Goal: Task Accomplishment & Management: Complete application form

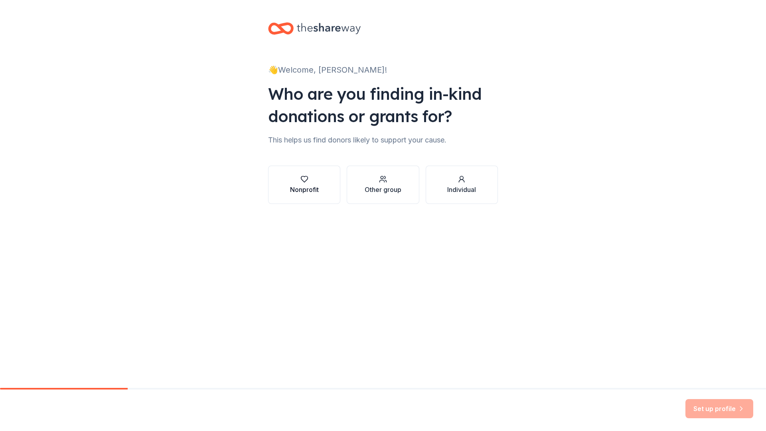
click at [308, 179] on icon "button" at bounding box center [304, 179] width 8 height 8
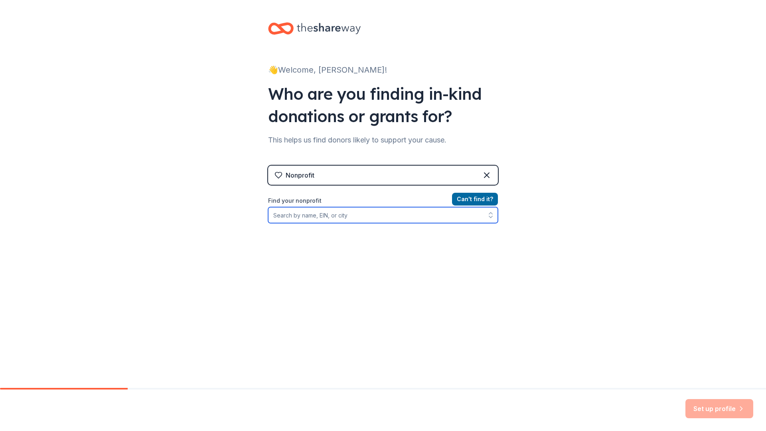
click at [319, 215] on input "Find your nonprofit" at bounding box center [383, 215] width 230 height 16
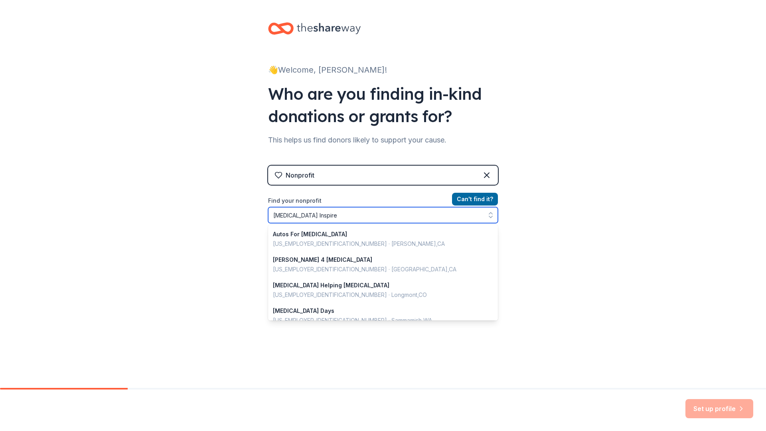
type input "Autism Inspired"
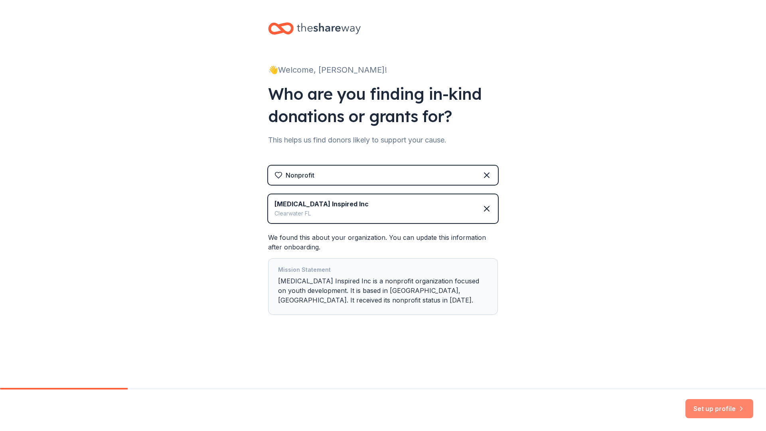
click at [717, 406] on button "Set up profile" at bounding box center [719, 408] width 68 height 19
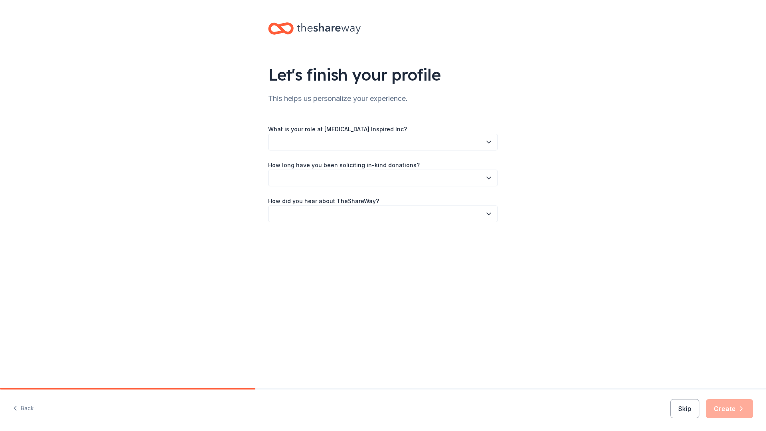
click at [489, 141] on icon "button" at bounding box center [489, 142] width 8 height 8
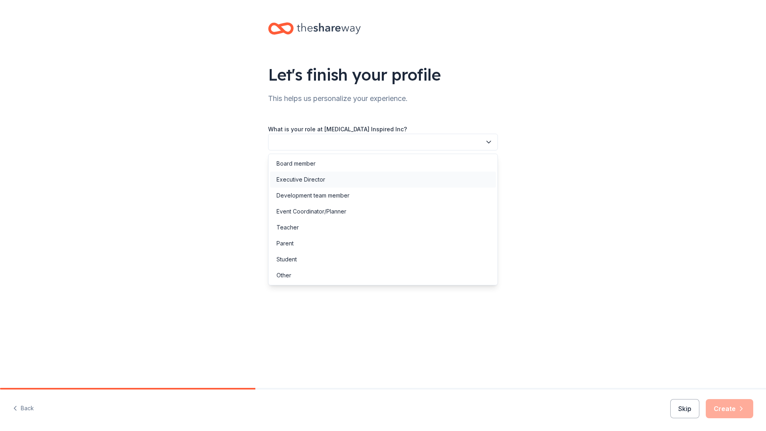
click at [302, 179] on div "Executive Director" at bounding box center [300, 180] width 49 height 10
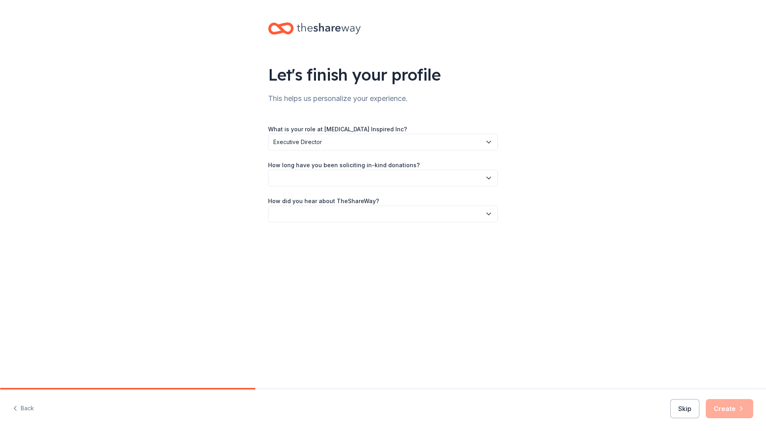
click at [490, 178] on icon "button" at bounding box center [489, 178] width 4 height 2
click at [310, 248] on div "More than 5 years" at bounding box center [300, 248] width 48 height 10
click at [489, 213] on icon "button" at bounding box center [489, 214] width 8 height 8
click at [317, 233] on div "Friend or colleague" at bounding box center [302, 236] width 52 height 10
click at [730, 407] on button "Create" at bounding box center [729, 408] width 47 height 19
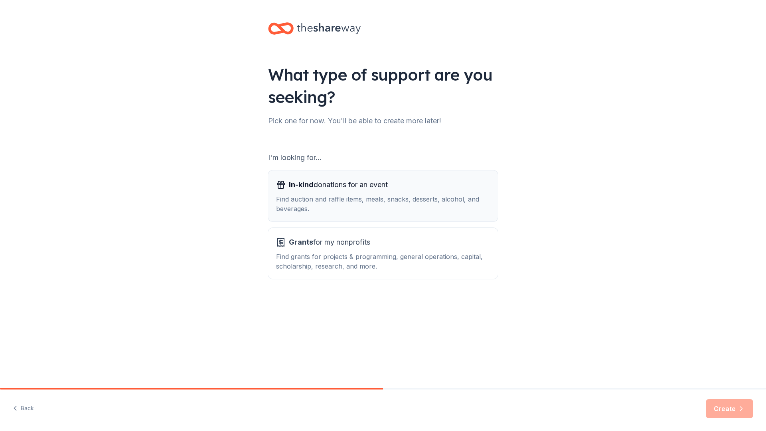
click at [349, 204] on div "Find auction and raffle items, meals, snacks, desserts, alcohol, and beverages." at bounding box center [383, 203] width 214 height 19
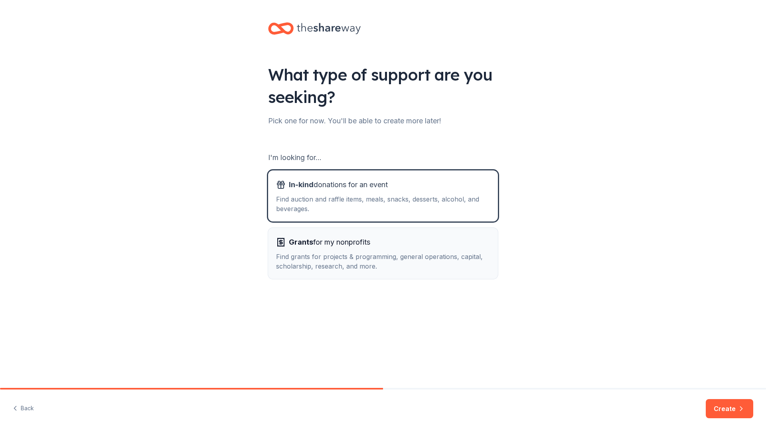
click at [415, 254] on div "Find grants for projects & programming, general operations, capital, scholarshi…" at bounding box center [383, 261] width 214 height 19
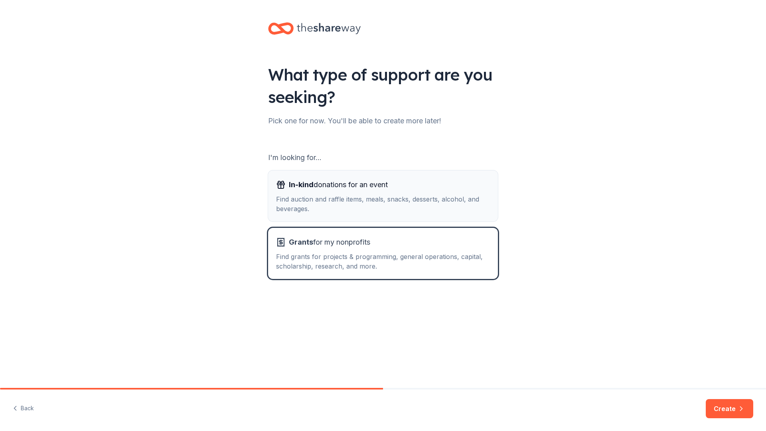
click at [412, 182] on div "In-kind donations for an event" at bounding box center [383, 184] width 214 height 13
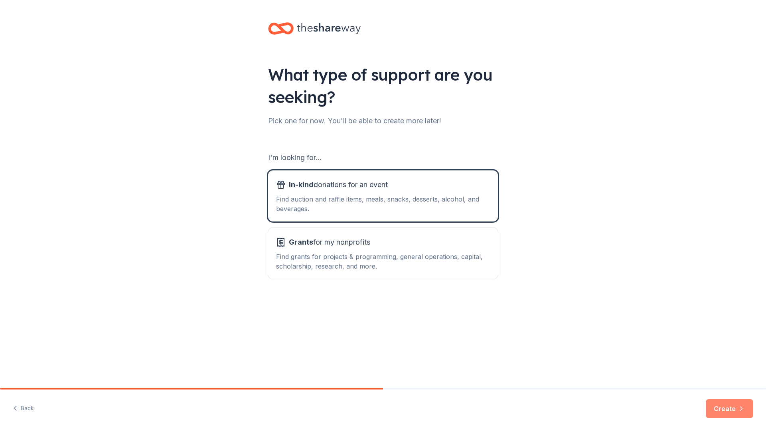
click at [722, 409] on button "Create" at bounding box center [729, 408] width 47 height 19
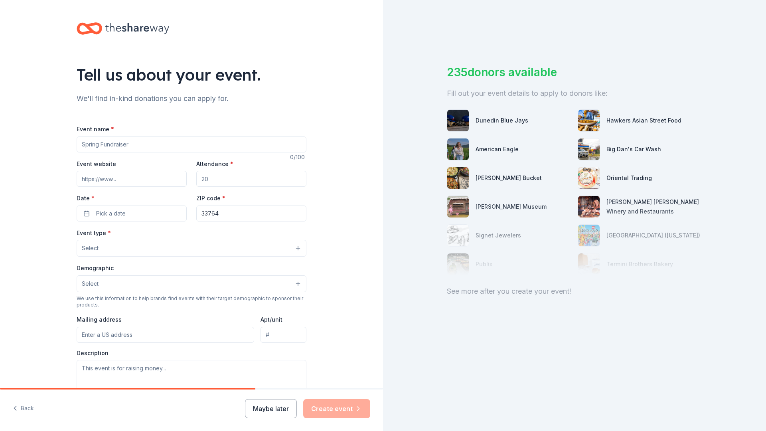
click at [110, 177] on input "Event website" at bounding box center [132, 179] width 110 height 16
click at [93, 178] on input "Event website" at bounding box center [132, 179] width 110 height 16
paste input "[URL][DOMAIN_NAME]"
type input "[URL][DOMAIN_NAME]"
click at [221, 178] on input "Attendance *" at bounding box center [251, 179] width 110 height 16
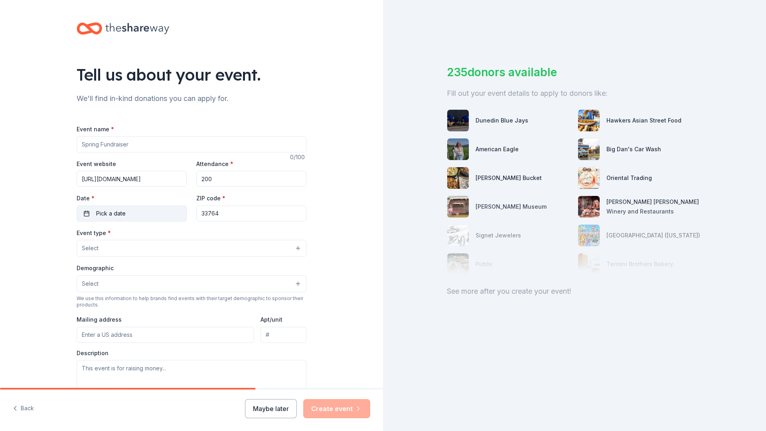
type input "200"
click at [134, 214] on button "Pick a date" at bounding box center [132, 213] width 110 height 16
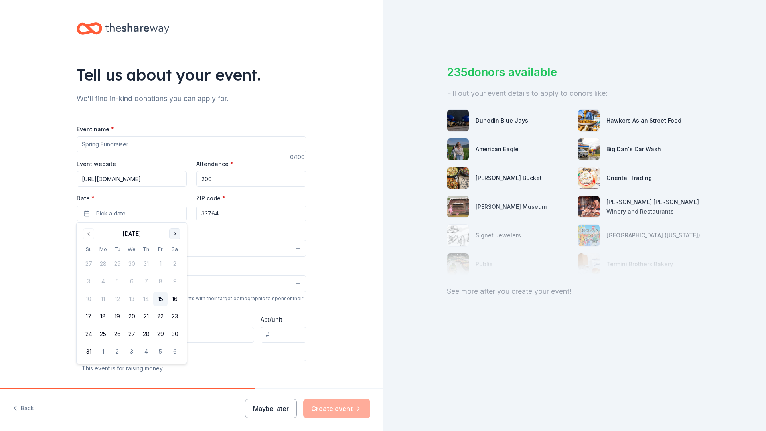
click at [176, 234] on button "Go to next month" at bounding box center [174, 233] width 11 height 11
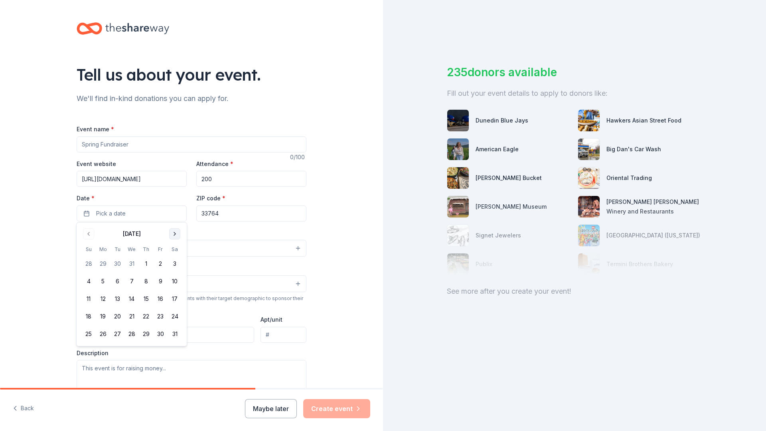
click at [176, 234] on button "Go to next month" at bounding box center [174, 233] width 11 height 11
click at [164, 265] on button "1" at bounding box center [160, 263] width 14 height 14
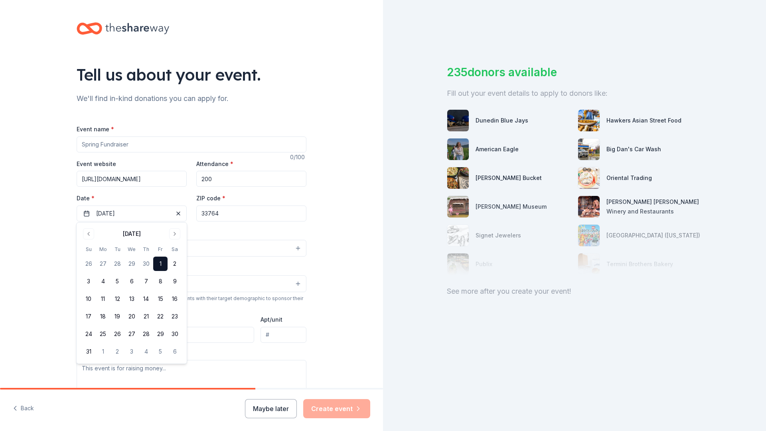
click at [364, 192] on div "Tell us about your event. We'll find in-kind donations you can apply for. Event…" at bounding box center [191, 265] width 383 height 531
click at [105, 145] on input "Event name *" at bounding box center [192, 144] width 230 height 16
type input "A"
click at [280, 405] on button "Maybe later" at bounding box center [271, 408] width 52 height 19
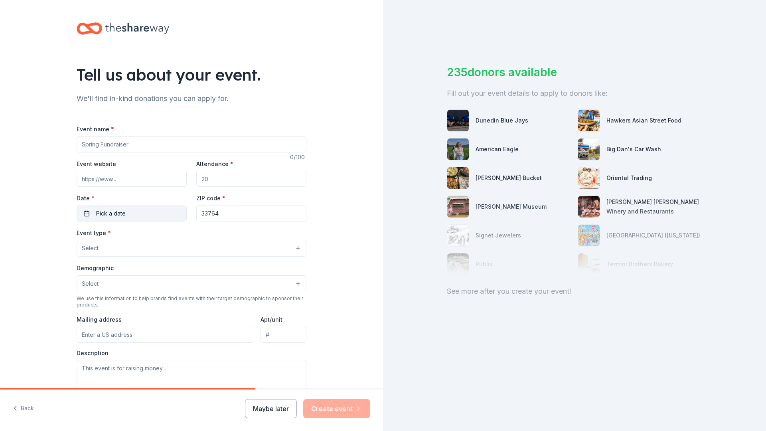
click at [133, 213] on button "Pick a date" at bounding box center [132, 213] width 110 height 16
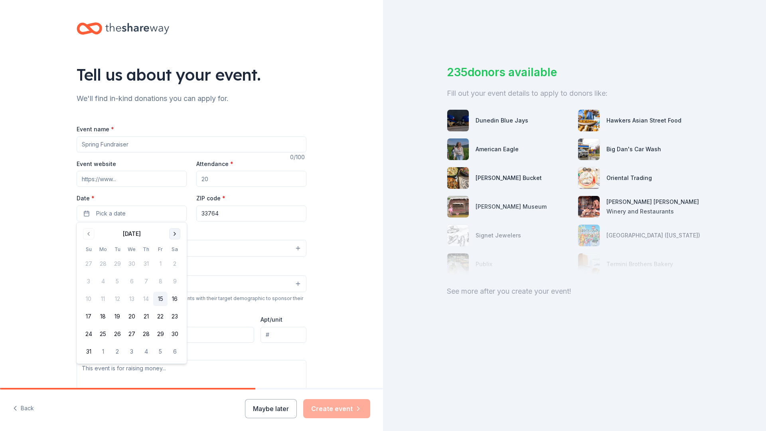
click at [173, 235] on button "Go to next month" at bounding box center [174, 233] width 11 height 11
click at [175, 234] on button "Go to next month" at bounding box center [174, 233] width 11 height 11
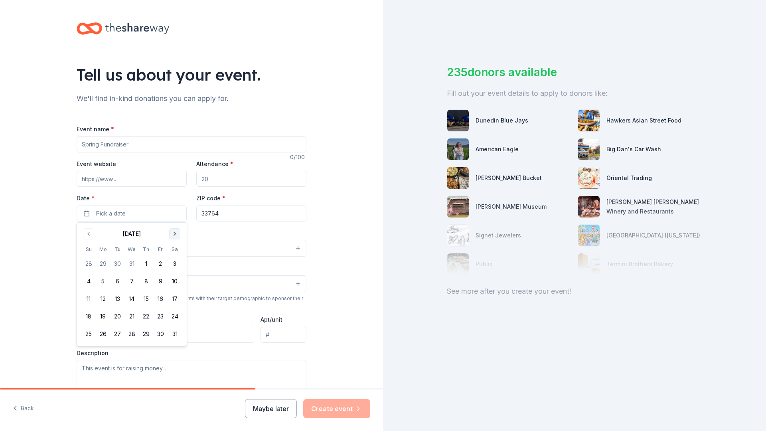
click at [175, 234] on button "Go to next month" at bounding box center [174, 233] width 11 height 11
click at [160, 264] on button "1" at bounding box center [160, 263] width 14 height 14
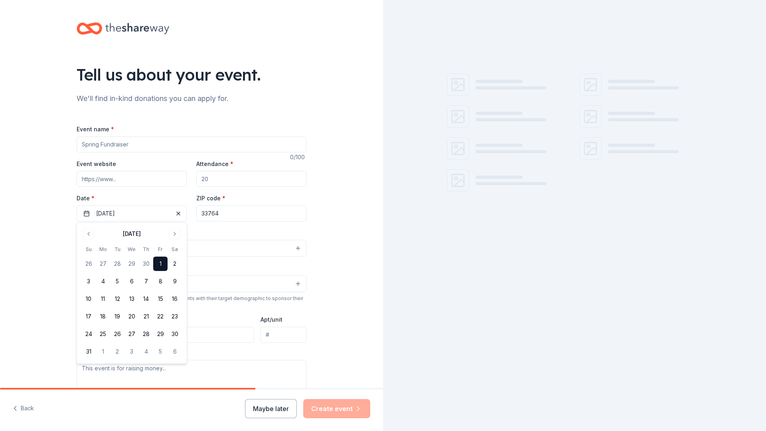
click at [210, 232] on div "Event type * Select" at bounding box center [192, 242] width 230 height 29
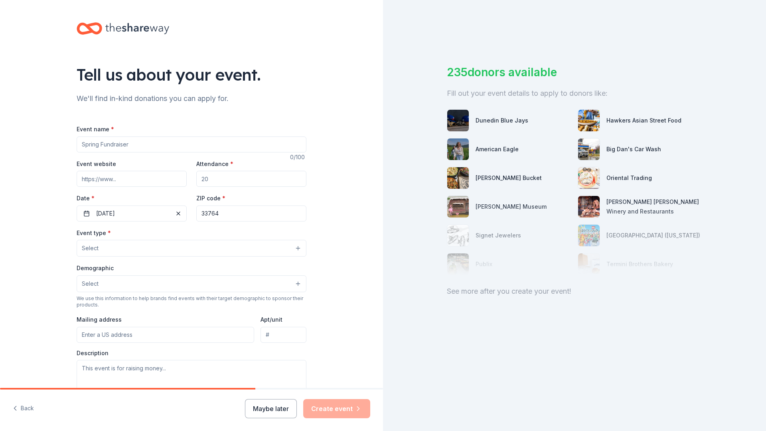
click at [125, 179] on input "Event website" at bounding box center [132, 179] width 110 height 16
paste input "[URL][DOMAIN_NAME]"
type input "[URL][DOMAIN_NAME]"
click at [209, 180] on input "Attendance *" at bounding box center [251, 179] width 110 height 16
type input "200"
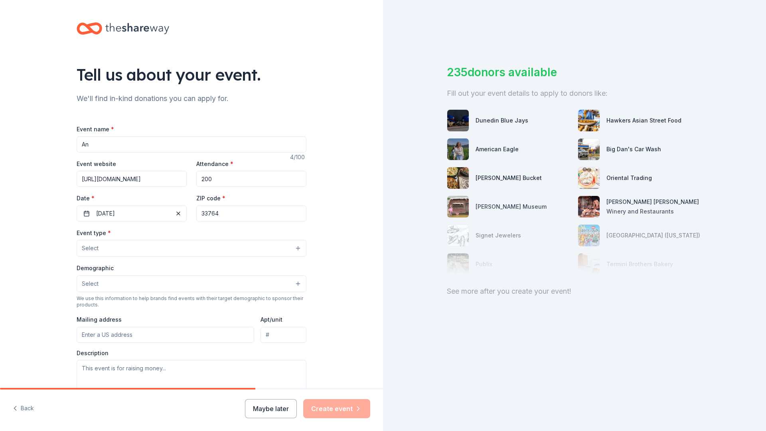
type input "A"
type input "Annual Sporting Clay Tournament"
drag, startPoint x: 136, startPoint y: 146, endPoint x: 284, endPoint y: 248, distance: 180.2
click at [284, 248] on button "Select" at bounding box center [192, 248] width 230 height 17
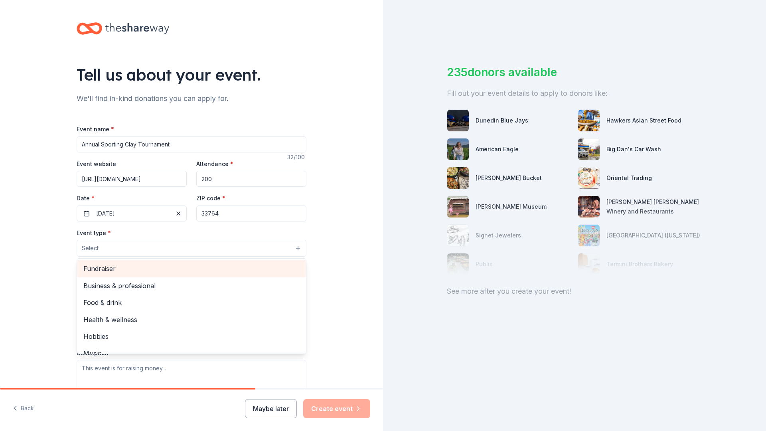
click at [120, 267] on span "Fundraiser" at bounding box center [191, 268] width 216 height 10
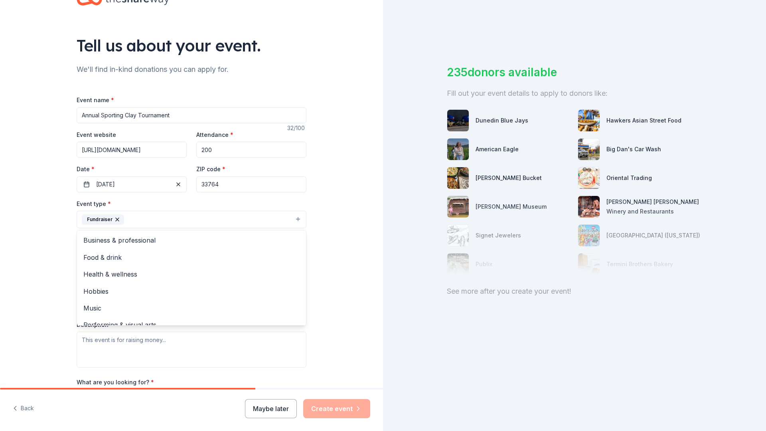
scroll to position [30, 0]
click at [357, 251] on div "Tell us about your event. We'll find in-kind donations you can apply for. Event…" at bounding box center [191, 236] width 383 height 532
click at [300, 252] on button "Select" at bounding box center [192, 254] width 230 height 17
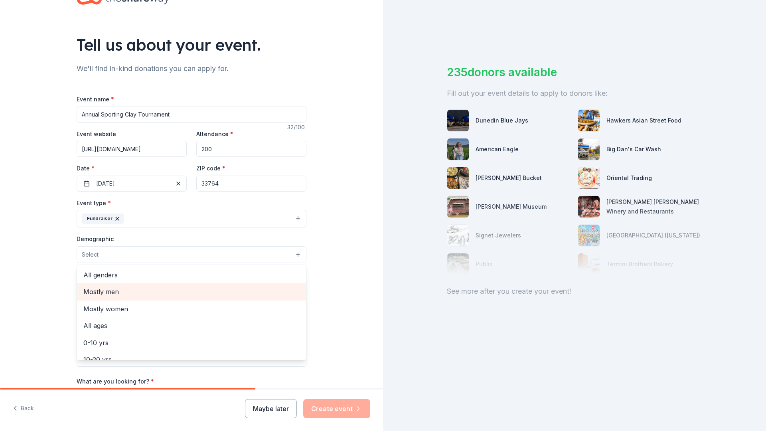
click at [106, 289] on span "Mostly men" at bounding box center [191, 291] width 216 height 10
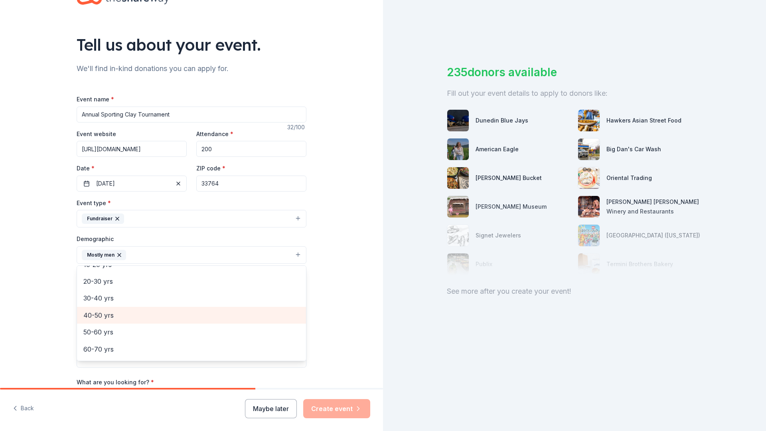
scroll to position [80, 0]
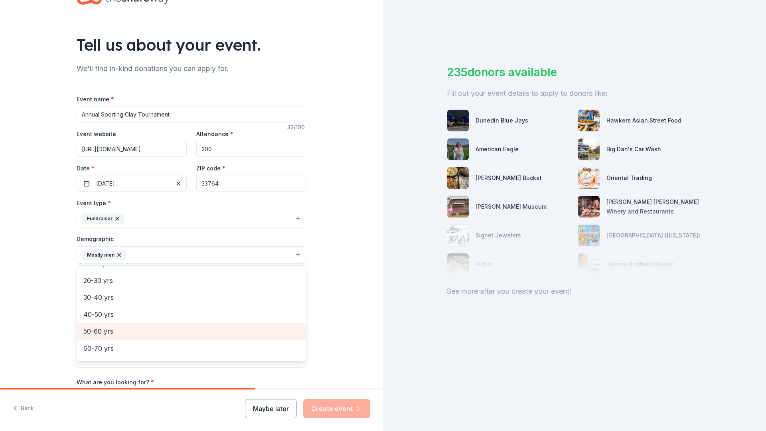
click at [106, 330] on span "50-60 yrs" at bounding box center [191, 331] width 216 height 10
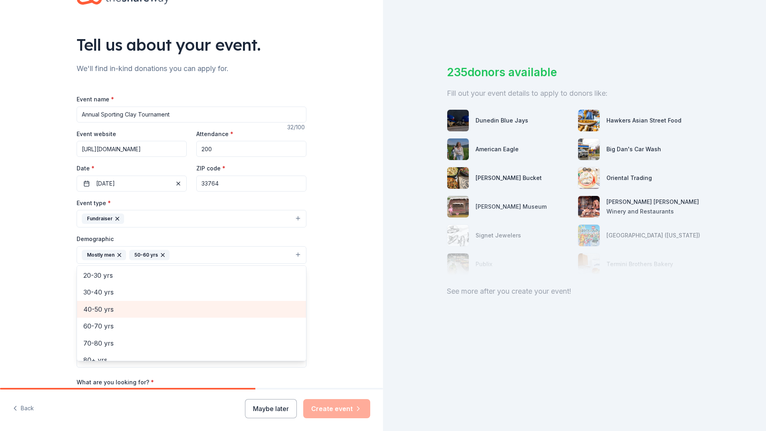
scroll to position [85, 0]
click at [114, 306] on span "40-50 yrs" at bounding box center [191, 309] width 216 height 10
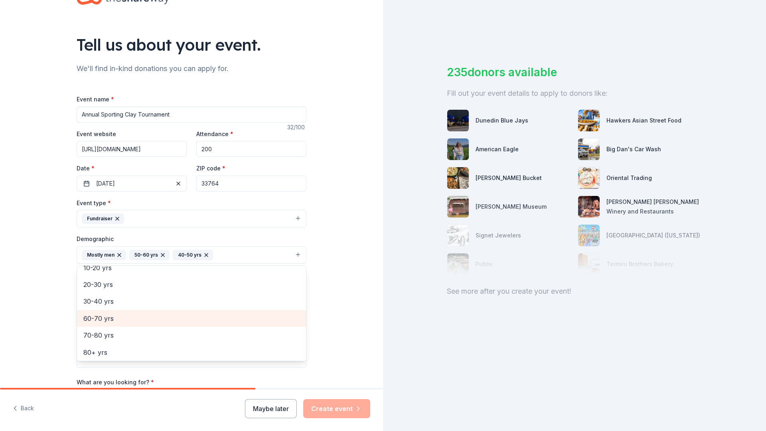
click at [107, 318] on span "60-70 yrs" at bounding box center [191, 318] width 216 height 10
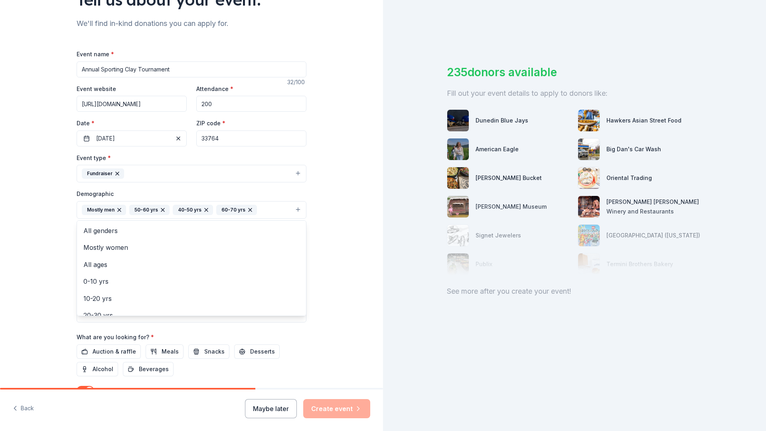
scroll to position [0, 0]
click at [369, 219] on div "Tell us about your event. We'll find in-kind donations you can apply for. Event…" at bounding box center [191, 191] width 383 height 532
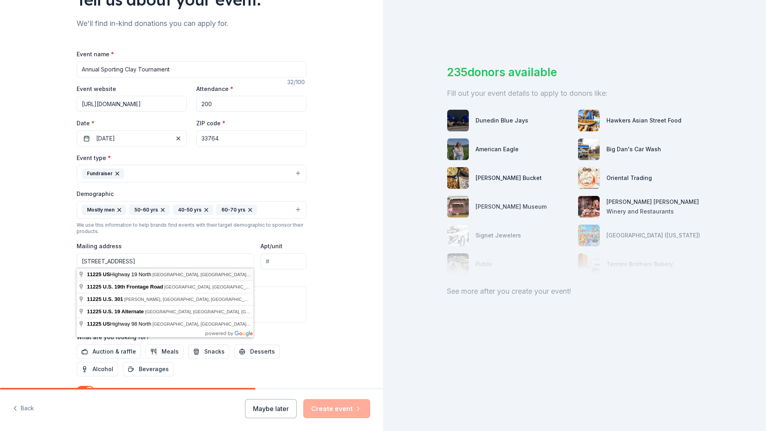
type input "[STREET_ADDRESS]"
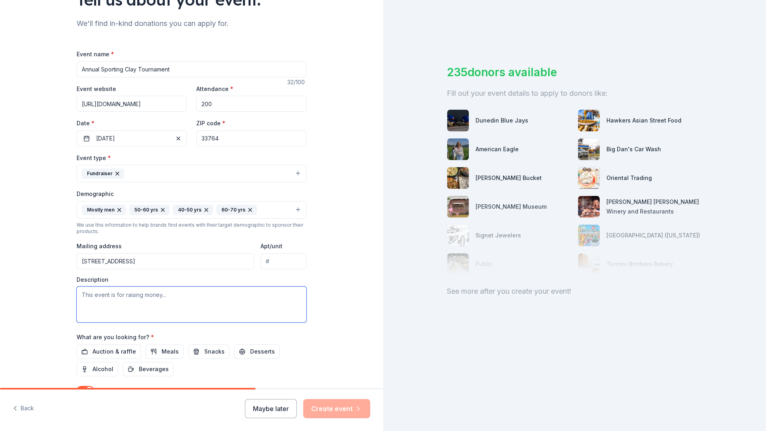
click at [137, 294] on textarea at bounding box center [192, 304] width 230 height 36
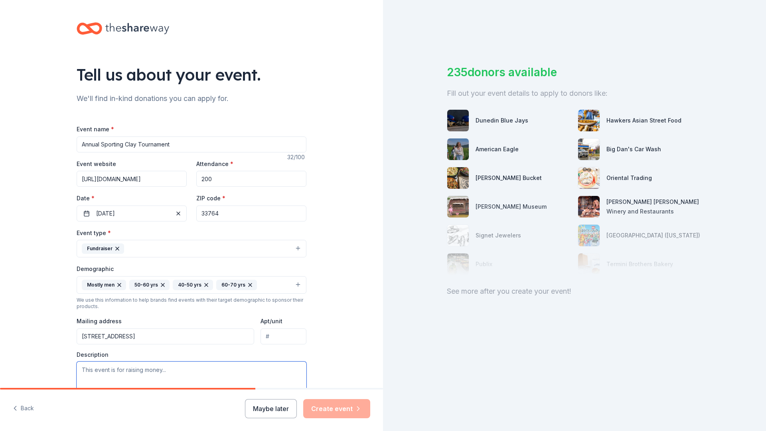
click at [99, 371] on textarea at bounding box center [192, 379] width 230 height 36
paste textarea "Here’s a short, heartfelt description you could use: --- Autism Inspired Academ…"
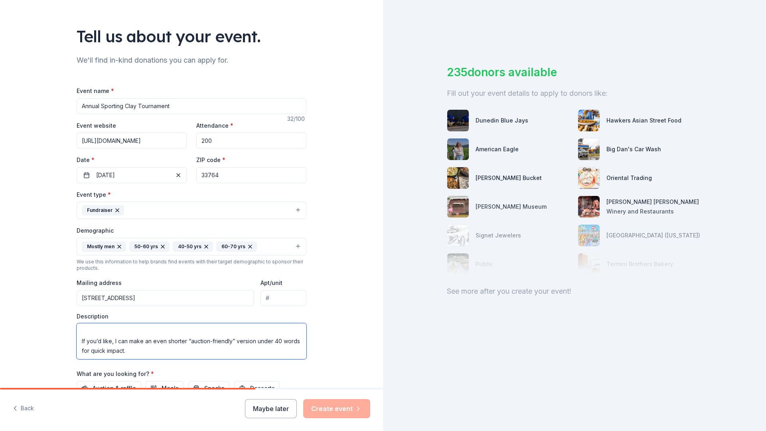
scroll to position [41, 0]
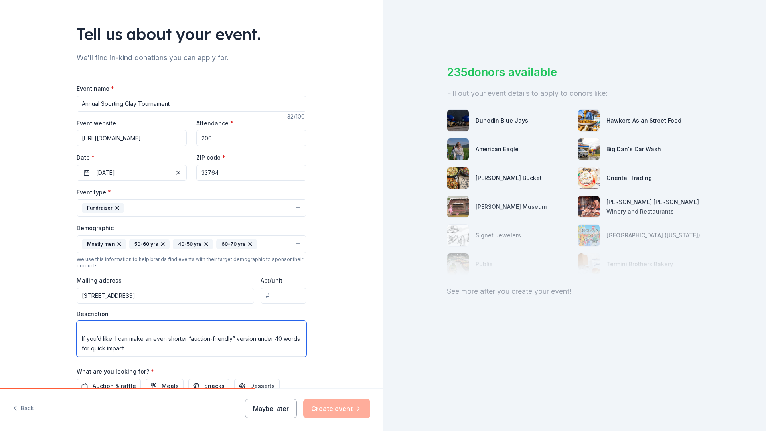
click at [135, 339] on textarea "Here’s a short, heartfelt description you could use: --- Autism Inspired Academ…" at bounding box center [192, 339] width 230 height 36
drag, startPoint x: 111, startPoint y: 346, endPoint x: 80, endPoint y: 345, distance: 31.1
click at [80, 345] on textarea "Here’s a short, heartfelt description you could use: --- Autism Inspired Academ…" at bounding box center [192, 339] width 230 height 36
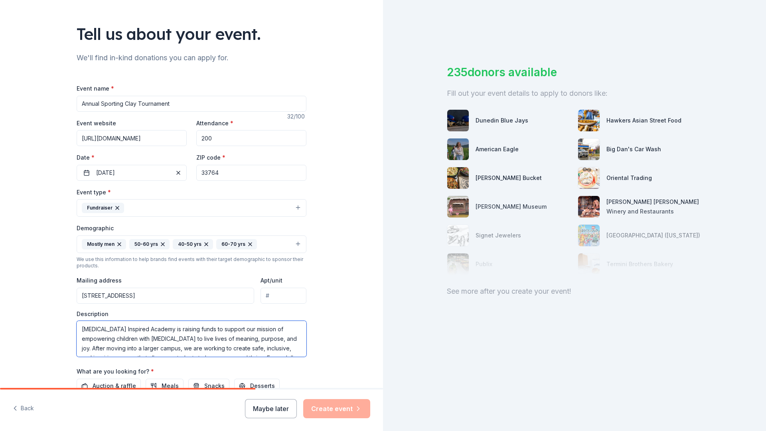
click at [152, 339] on textarea "Autism Inspired Academy is raising funds to support our mission of empowering c…" at bounding box center [192, 339] width 230 height 36
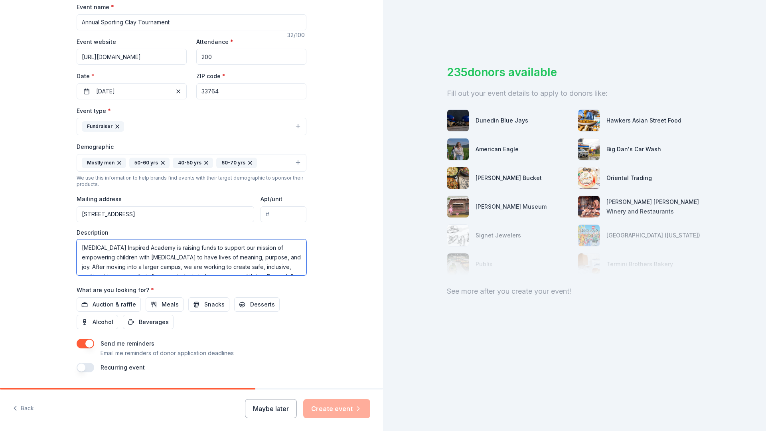
scroll to position [122, 0]
type textarea "[MEDICAL_DATA] Inspired Academy is raising funds to support our mission of empo…"
click at [106, 300] on span "Auction & raffle" at bounding box center [114, 304] width 43 height 10
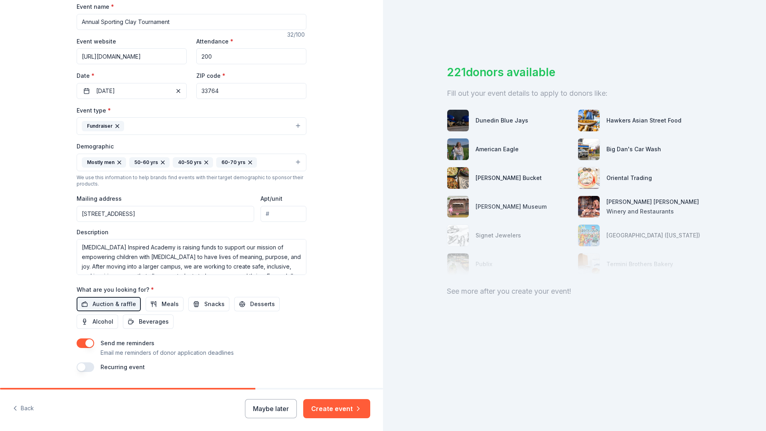
drag, startPoint x: 82, startPoint y: 365, endPoint x: 101, endPoint y: 365, distance: 18.8
click at [101, 365] on div "Recurring event" at bounding box center [192, 367] width 230 height 10
drag, startPoint x: 81, startPoint y: 365, endPoint x: 90, endPoint y: 365, distance: 9.2
click at [90, 365] on button "button" at bounding box center [86, 367] width 18 height 10
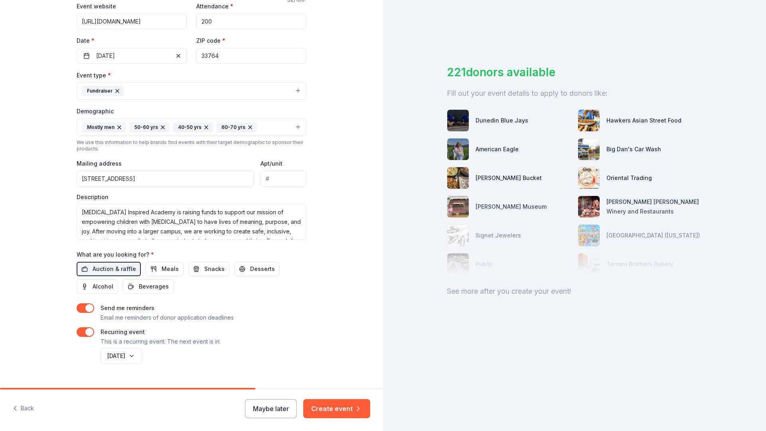
scroll to position [158, 0]
click at [142, 353] on button "May 2027" at bounding box center [121, 355] width 41 height 16
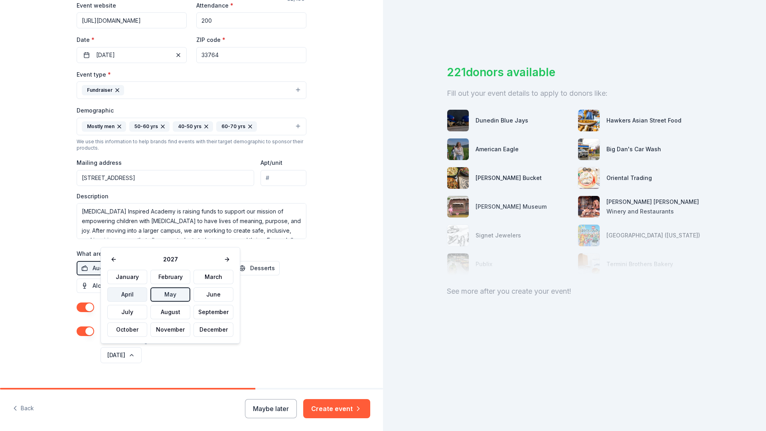
click at [130, 293] on button "April" at bounding box center [127, 294] width 40 height 14
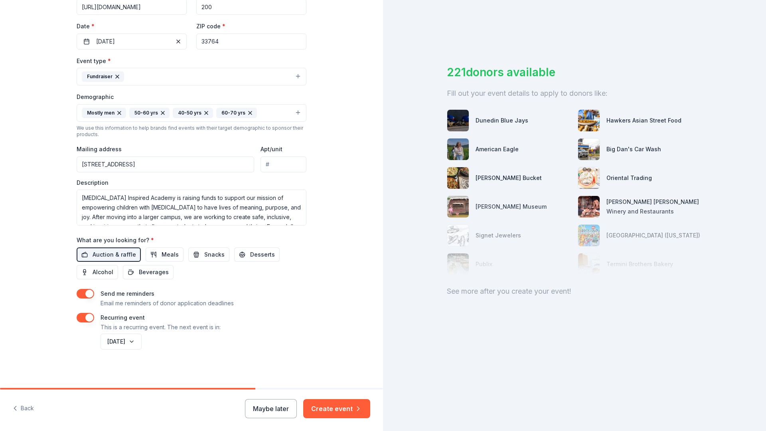
scroll to position [172, 0]
click at [339, 411] on button "Create event" at bounding box center [336, 408] width 67 height 19
click at [141, 342] on button "April 2027" at bounding box center [121, 342] width 41 height 16
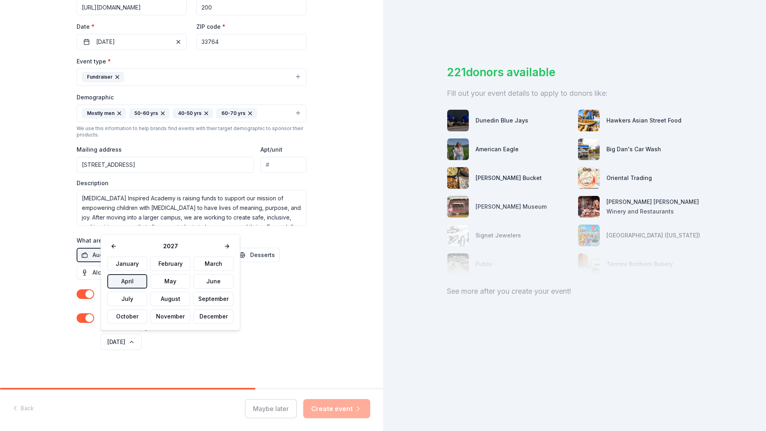
click at [123, 283] on button "April" at bounding box center [127, 281] width 40 height 14
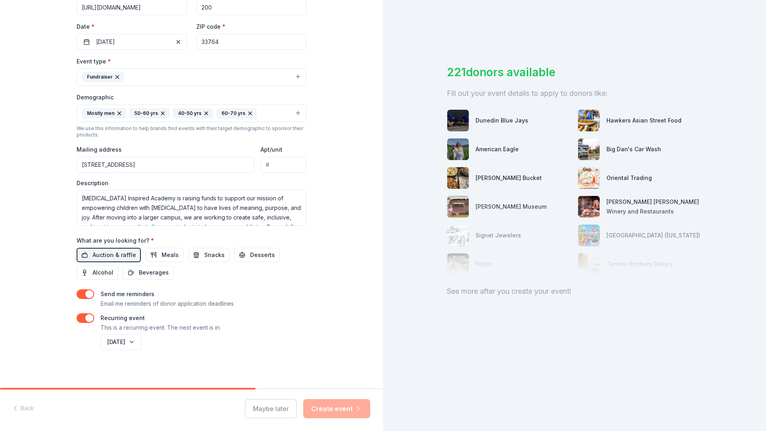
click at [300, 400] on div "Maybe later Create event" at bounding box center [307, 408] width 125 height 19
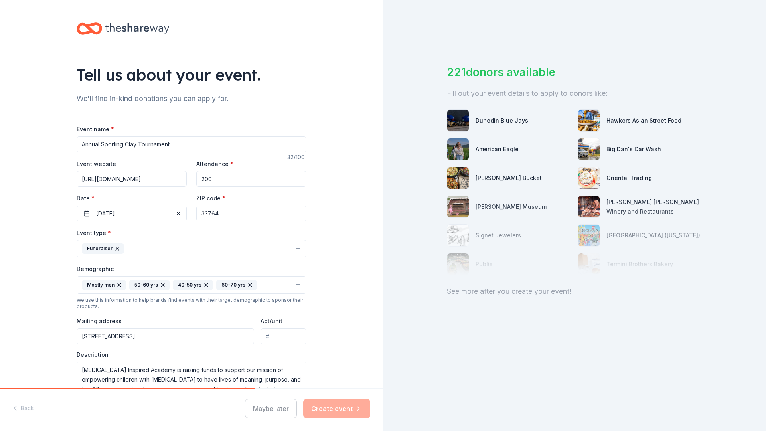
click at [329, 406] on div "Maybe later Create event" at bounding box center [307, 408] width 125 height 19
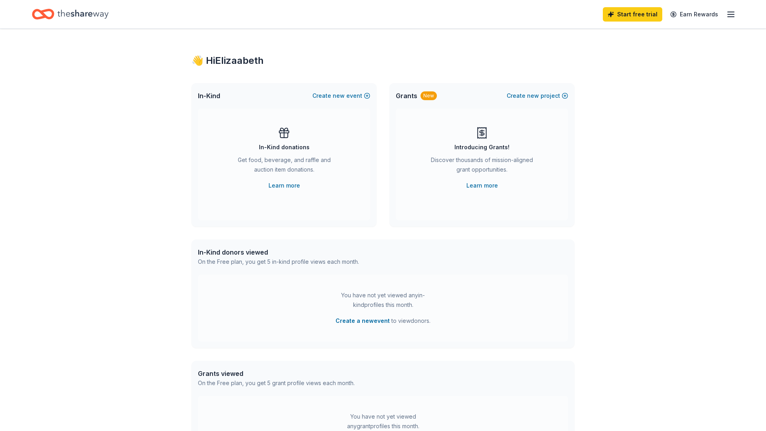
click at [729, 16] on icon "button" at bounding box center [731, 15] width 10 height 10
click at [367, 95] on button "Create new event" at bounding box center [341, 96] width 58 height 10
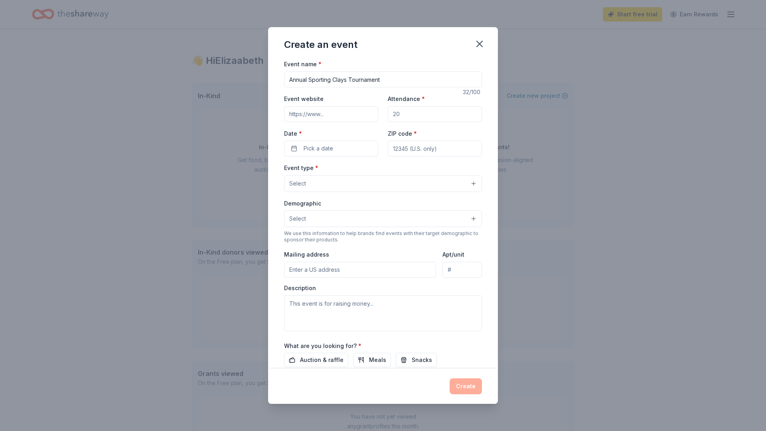
type input "Annual Sporting Clays Tournament"
click at [329, 111] on input "Event website" at bounding box center [331, 114] width 94 height 16
paste input "https://autisminspired.org/support/fundraisers/"
type input "https://autisminspired.org/support/fundraisers/"
click at [349, 80] on input "Annual Sporting Clays Tournament" at bounding box center [383, 79] width 198 height 16
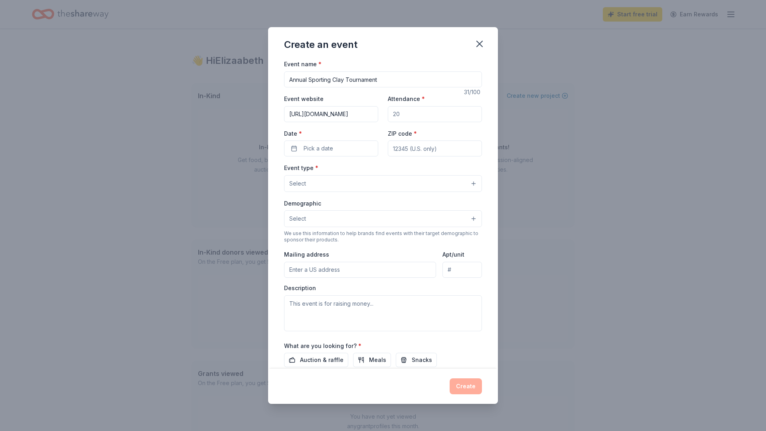
type input "Annual Sporting Clay Tournament"
click at [407, 114] on input "Attendance *" at bounding box center [435, 114] width 94 height 16
type input "200"
click at [325, 146] on span "Pick a date" at bounding box center [319, 149] width 30 height 10
click at [373, 168] on button "Go to next month" at bounding box center [374, 168] width 11 height 11
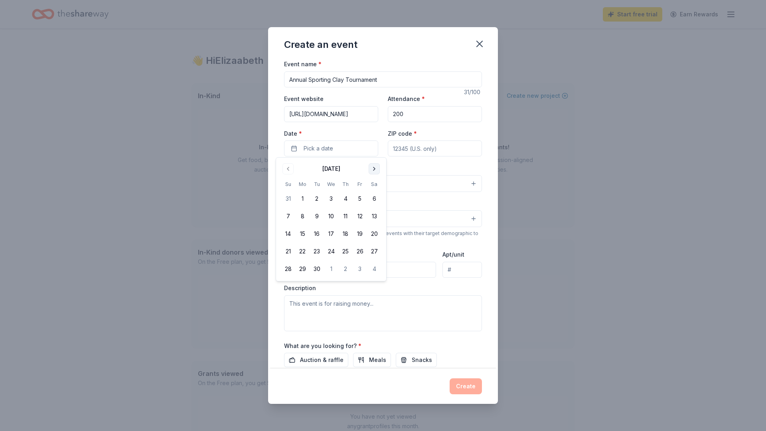
click at [373, 168] on button "Go to next month" at bounding box center [374, 168] width 11 height 11
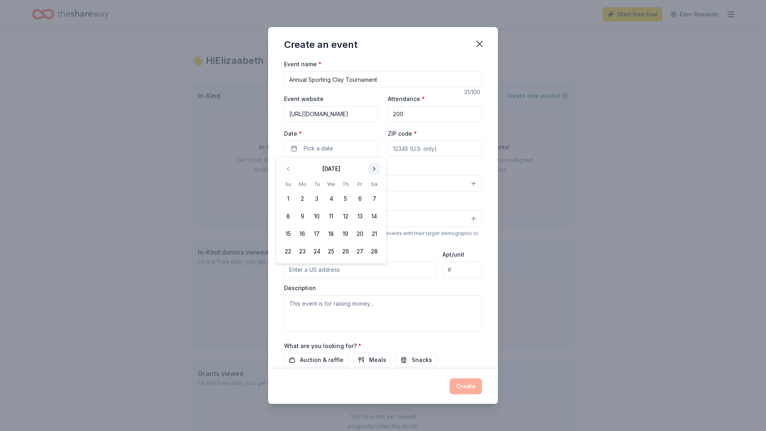
click at [373, 168] on button "Go to next month" at bounding box center [374, 168] width 11 height 11
click at [357, 199] on button "1" at bounding box center [360, 198] width 14 height 14
type input "33764"
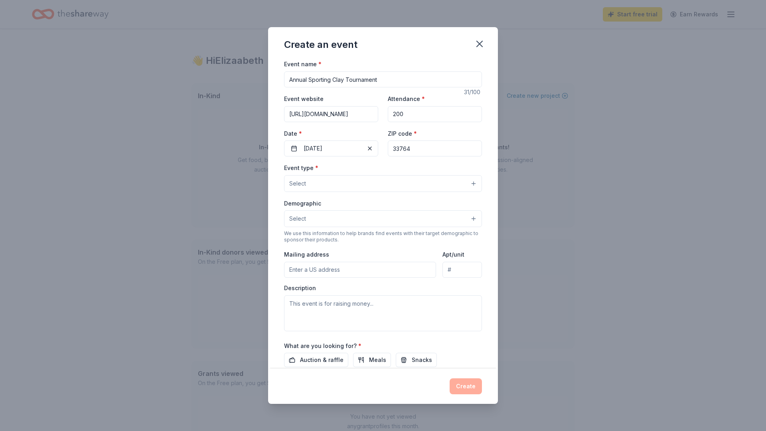
click at [390, 184] on button "Select" at bounding box center [383, 183] width 198 height 17
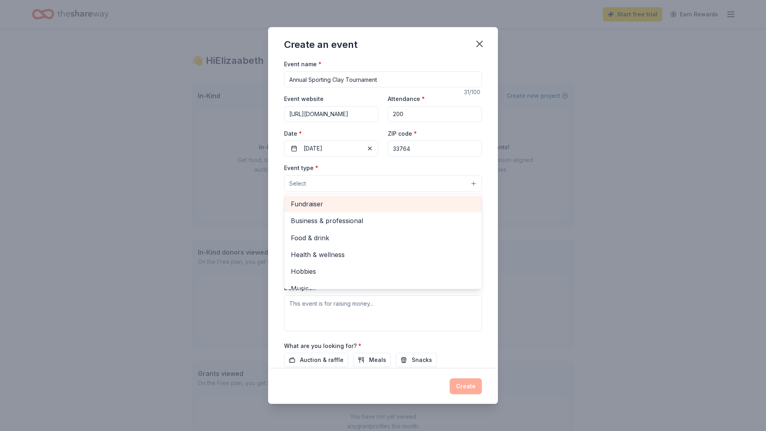
click at [314, 204] on span "Fundraiser" at bounding box center [383, 204] width 184 height 10
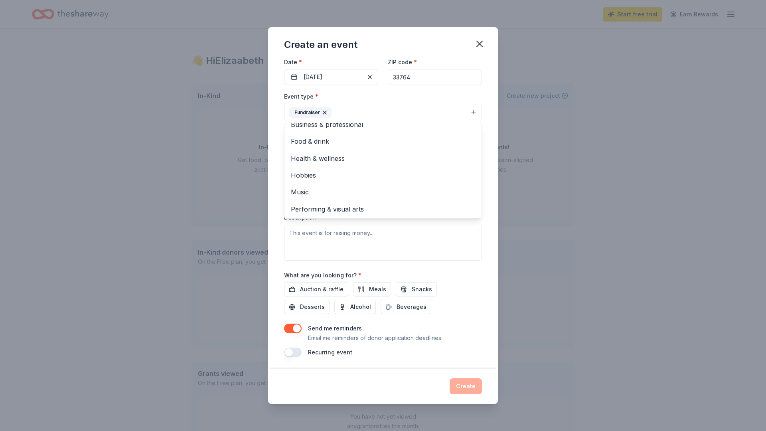
scroll to position [71, 0]
click at [363, 244] on div "Event type * Fundraiser Business & professional Food & drink Health & wellness …" at bounding box center [383, 176] width 198 height 169
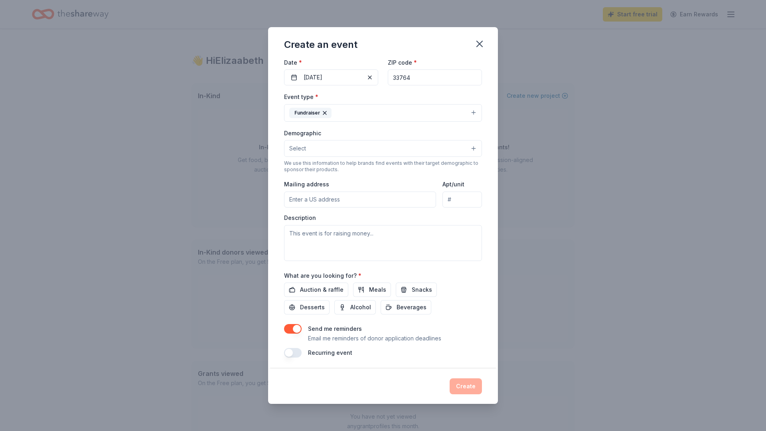
click at [339, 148] on button "Select" at bounding box center [383, 148] width 198 height 17
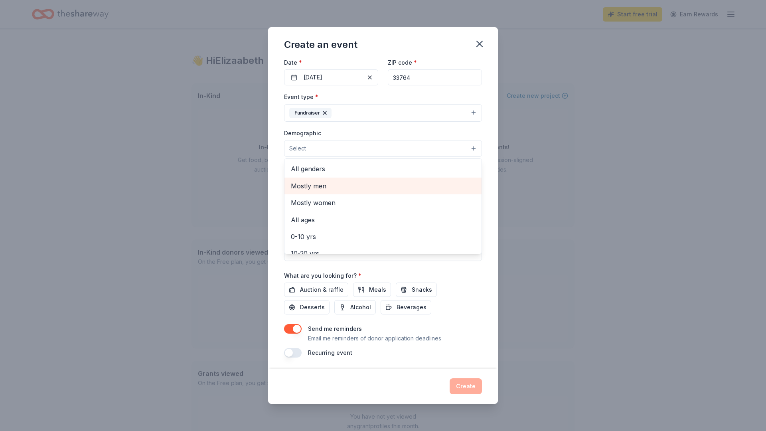
click at [319, 185] on span "Mostly men" at bounding box center [383, 186] width 184 height 10
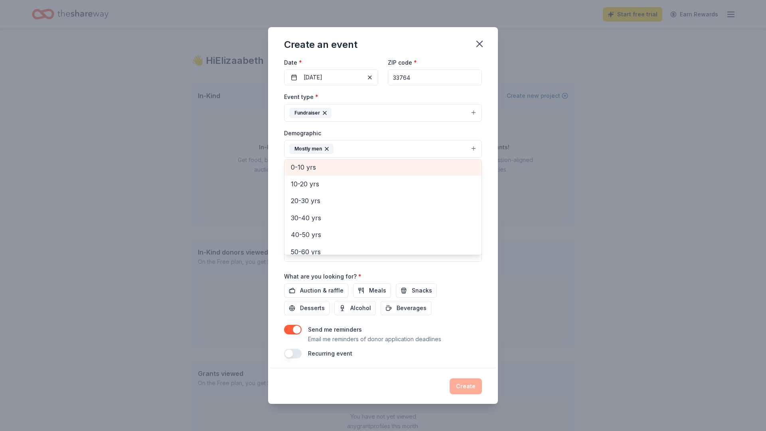
scroll to position [57, 0]
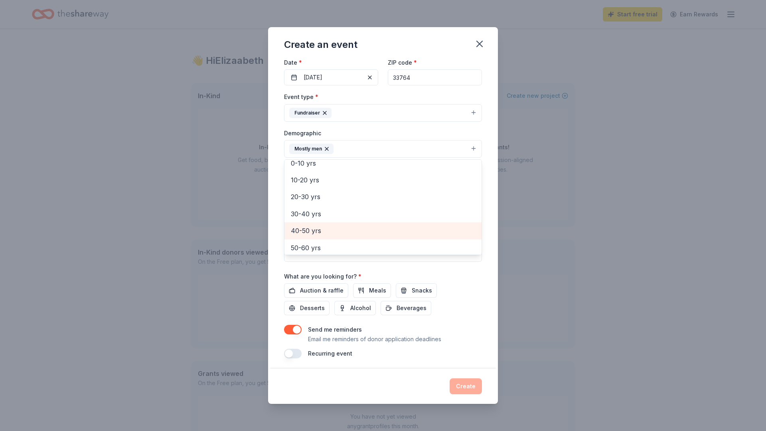
click at [319, 225] on span "40-50 yrs" at bounding box center [383, 230] width 184 height 10
click at [317, 227] on span "50-60 yrs" at bounding box center [383, 230] width 184 height 10
click at [318, 229] on span "60-70 yrs" at bounding box center [383, 230] width 184 height 10
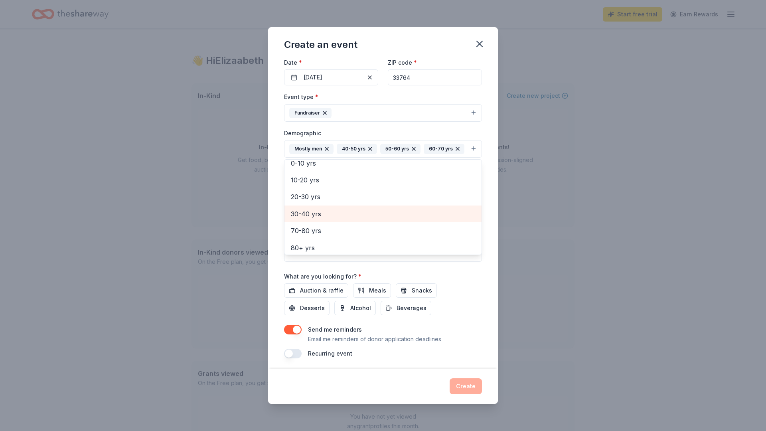
click at [319, 212] on span "30-40 yrs" at bounding box center [383, 214] width 184 height 10
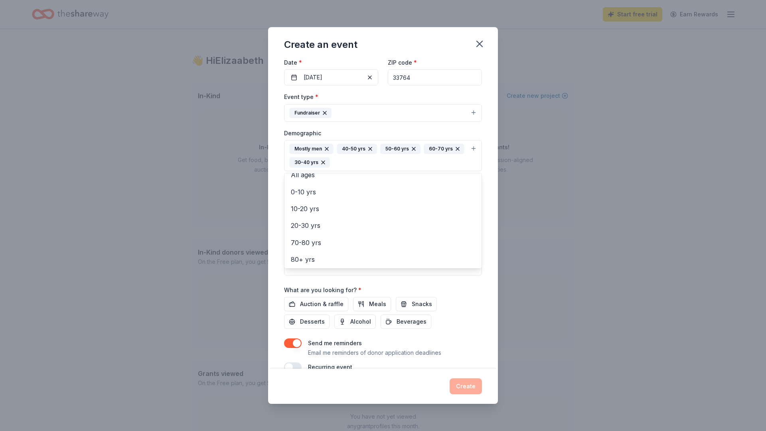
click at [330, 303] on div "Event name * Annual Sporting Clay Tournament 31 /100 Event website https://auti…" at bounding box center [383, 180] width 198 height 384
type input "[STREET_ADDRESS]"
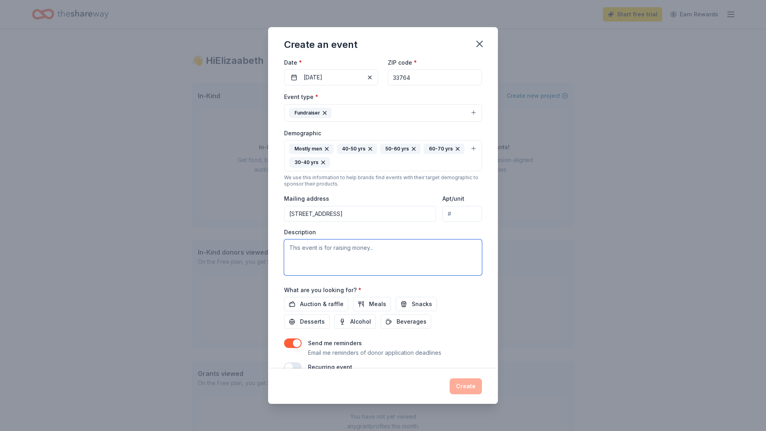
click at [314, 253] on textarea at bounding box center [383, 257] width 198 height 36
paste textarea "Here’s a short, heartfelt description you could use: --- Autism Inspired Academ…"
click at [375, 255] on textarea "Here’s a short, heartfelt description you could use: --- Autism Inspired Academ…" at bounding box center [383, 257] width 198 height 36
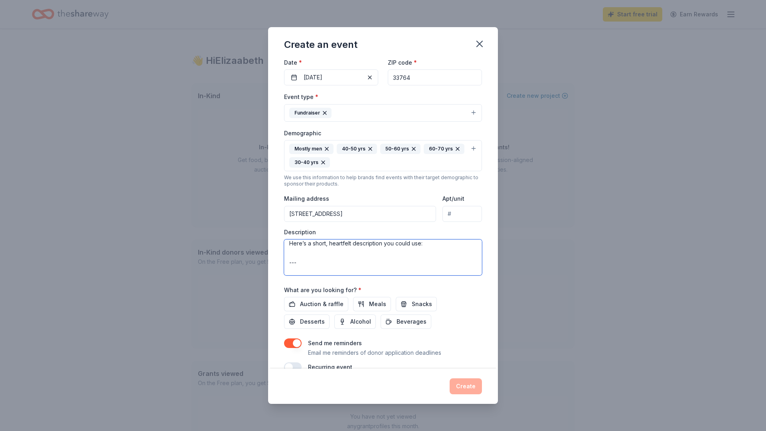
drag, startPoint x: 289, startPoint y: 242, endPoint x: 386, endPoint y: 258, distance: 97.9
click at [386, 258] on textarea "Here’s a short, heartfelt description you could use: --- Autism Inspired Academ…" at bounding box center [383, 257] width 198 height 36
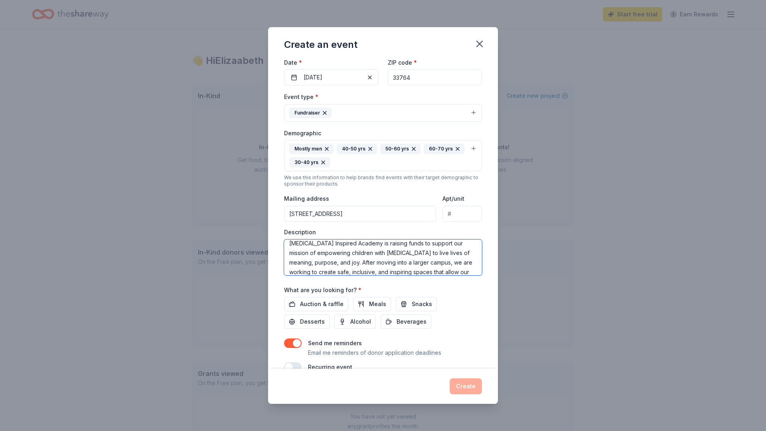
click at [393, 252] on textarea "Autism Inspired Academy is raising funds to support our mission of empowering c…" at bounding box center [383, 257] width 198 height 36
type textarea "[MEDICAL_DATA] Inspired Academy is raising funds to support our mission of empo…"
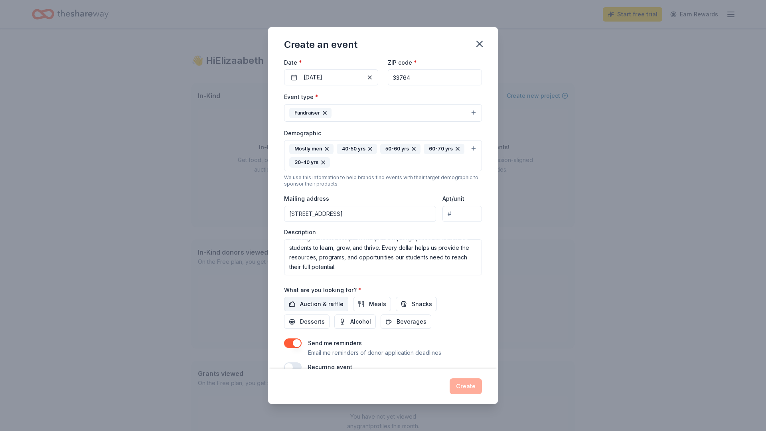
click at [321, 303] on span "Auction & raffle" at bounding box center [321, 304] width 43 height 10
click at [466, 388] on button "Create" at bounding box center [466, 386] width 32 height 16
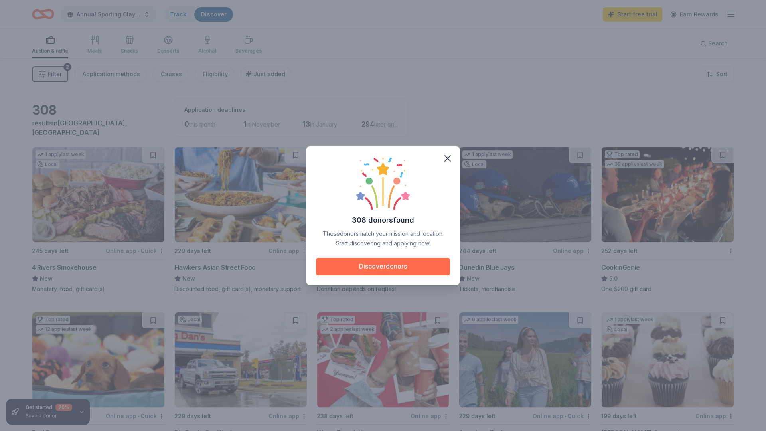
click at [385, 264] on button "Discover donors" at bounding box center [383, 267] width 134 height 18
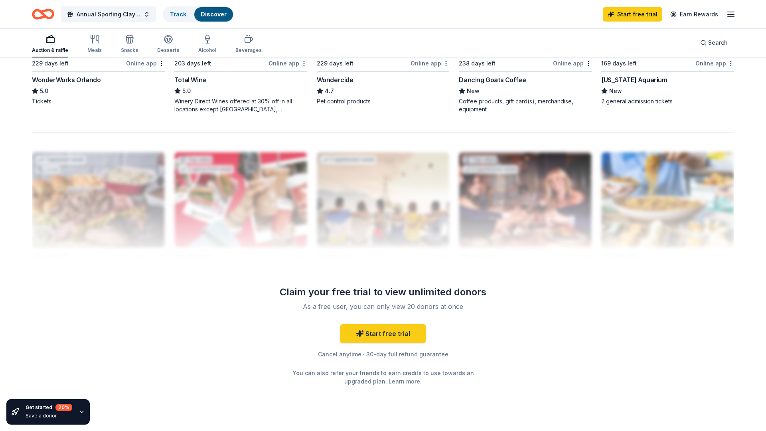
scroll to position [700, 0]
click at [80, 414] on icon "button" at bounding box center [82, 411] width 6 height 6
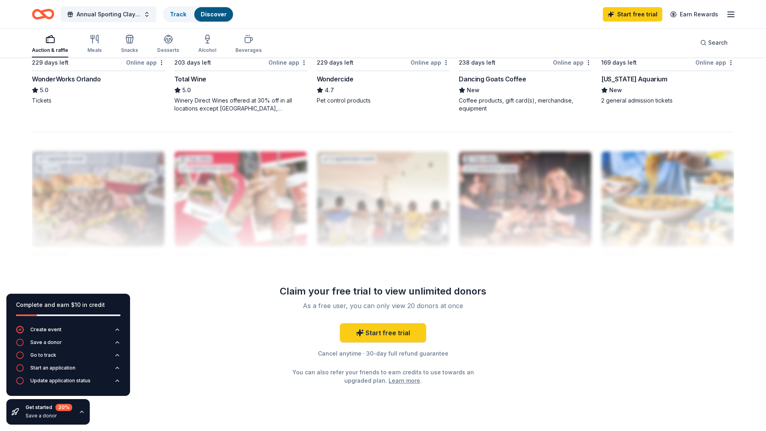
click at [81, 413] on icon "button" at bounding box center [82, 411] width 6 height 6
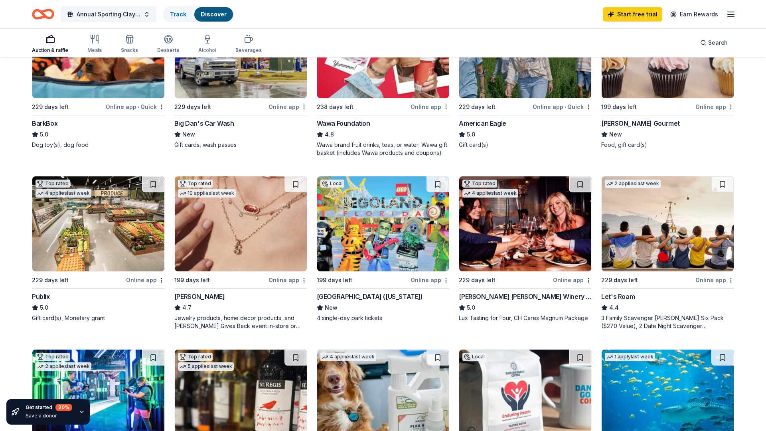
scroll to position [305, 0]
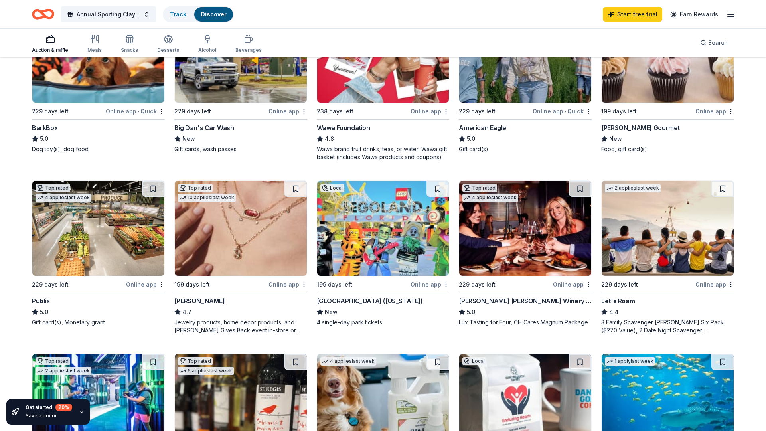
click at [424, 285] on div "Online app" at bounding box center [429, 284] width 39 height 10
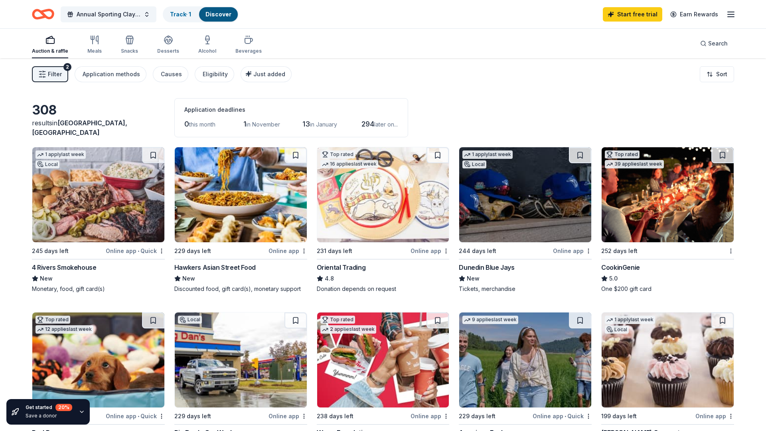
scroll to position [0, 0]
click at [59, 74] on span "Filter" at bounding box center [55, 74] width 14 height 10
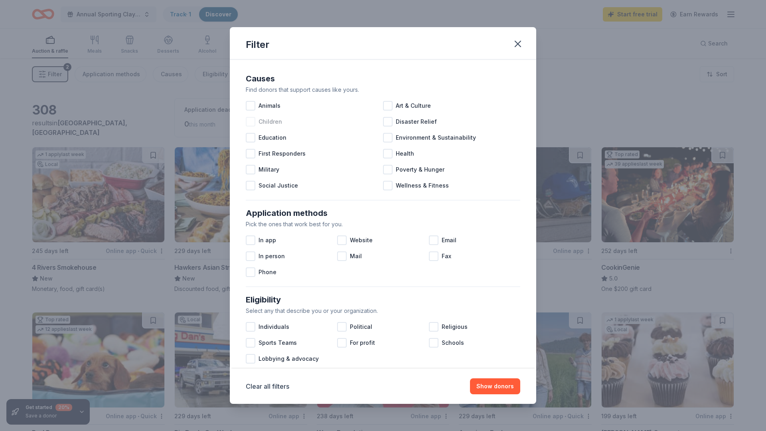
click at [251, 118] on div at bounding box center [251, 122] width 10 height 10
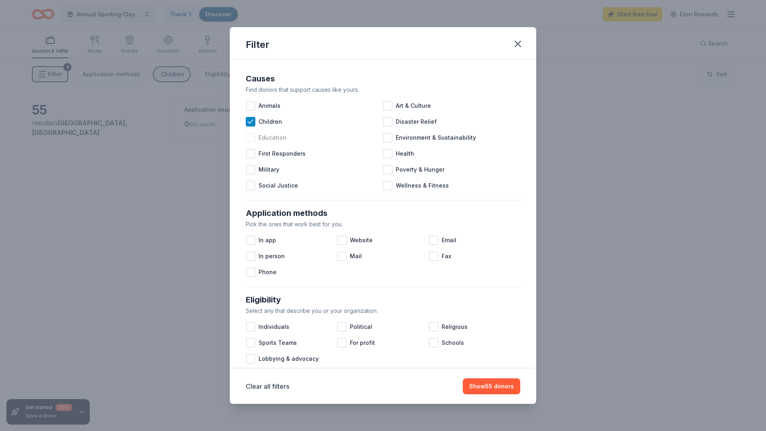
click at [252, 137] on div at bounding box center [251, 138] width 10 height 10
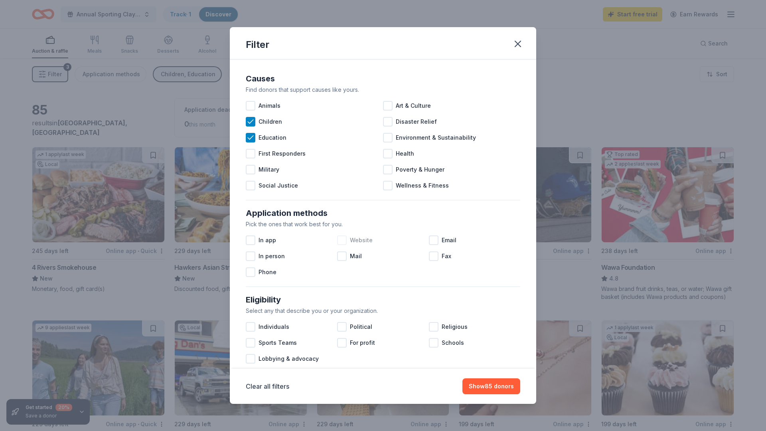
click at [342, 243] on div at bounding box center [342, 240] width 10 height 10
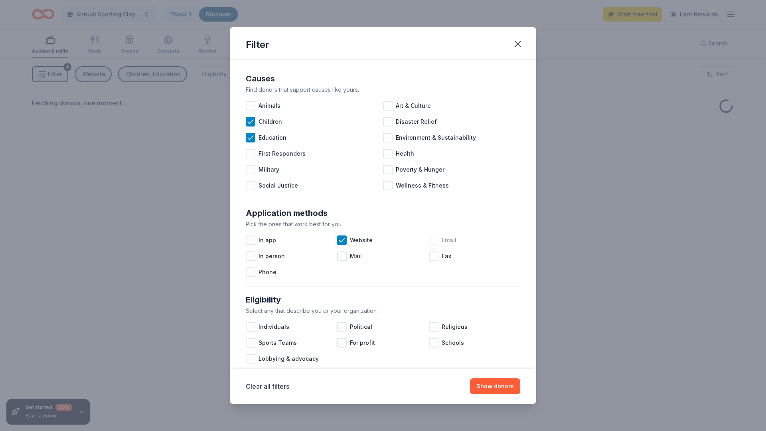
click at [432, 240] on div at bounding box center [434, 240] width 10 height 10
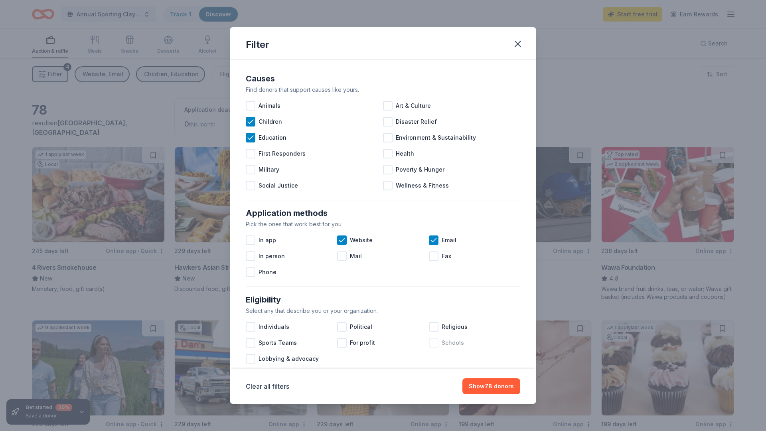
click at [434, 343] on div at bounding box center [434, 343] width 10 height 10
click at [488, 384] on button "Show 69 donors" at bounding box center [491, 386] width 58 height 16
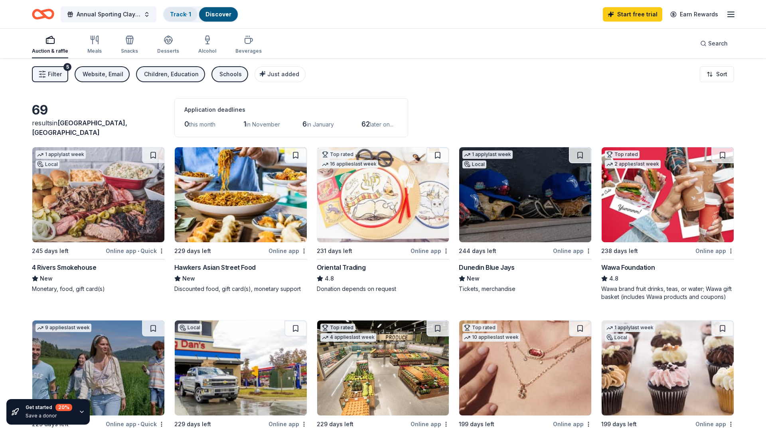
click at [182, 14] on link "Track · 1" at bounding box center [180, 14] width 21 height 7
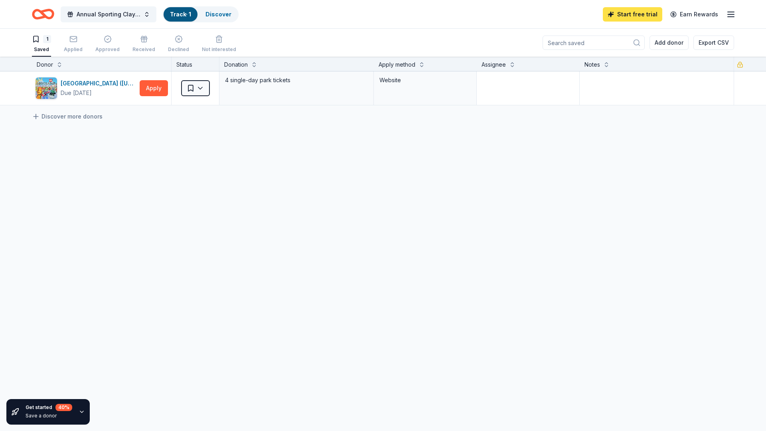
click at [629, 17] on link "Start free trial" at bounding box center [632, 14] width 59 height 14
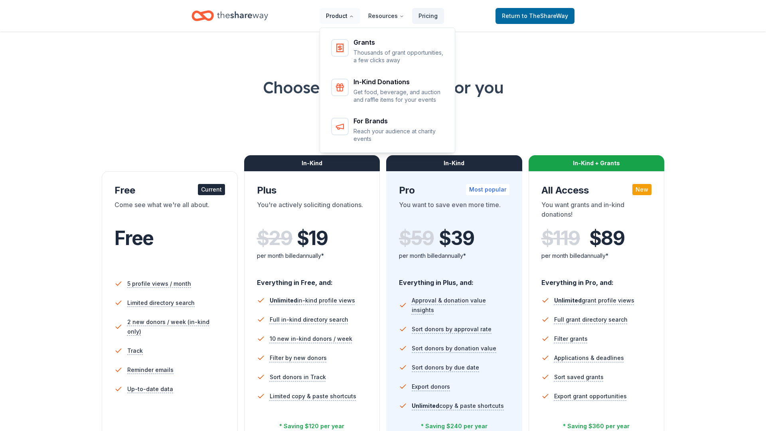
click at [338, 15] on button "Product" at bounding box center [339, 16] width 41 height 16
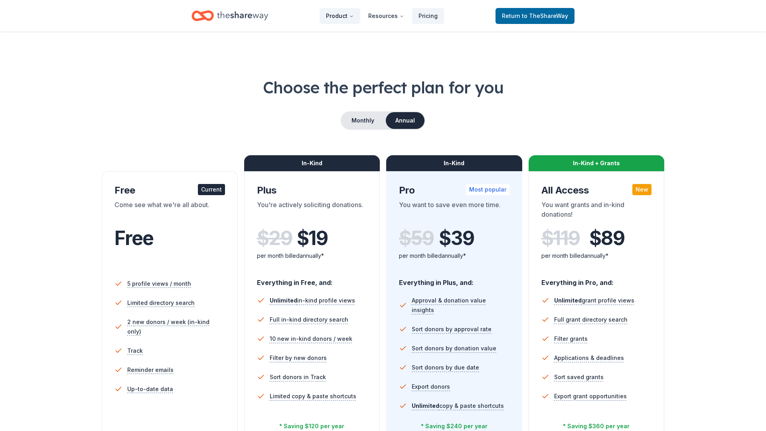
click at [338, 15] on button "Product" at bounding box center [339, 16] width 41 height 16
click at [518, 16] on span "Return to TheShareWay" at bounding box center [535, 16] width 66 height 10
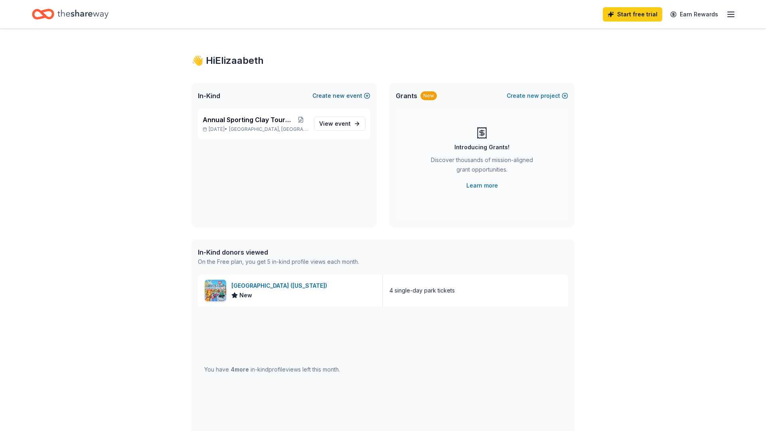
click at [341, 94] on span "new" at bounding box center [339, 96] width 12 height 10
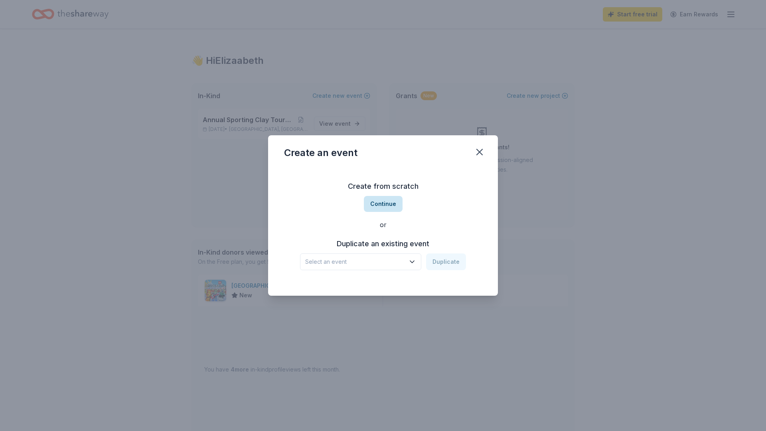
click at [388, 204] on button "Continue" at bounding box center [383, 204] width 39 height 16
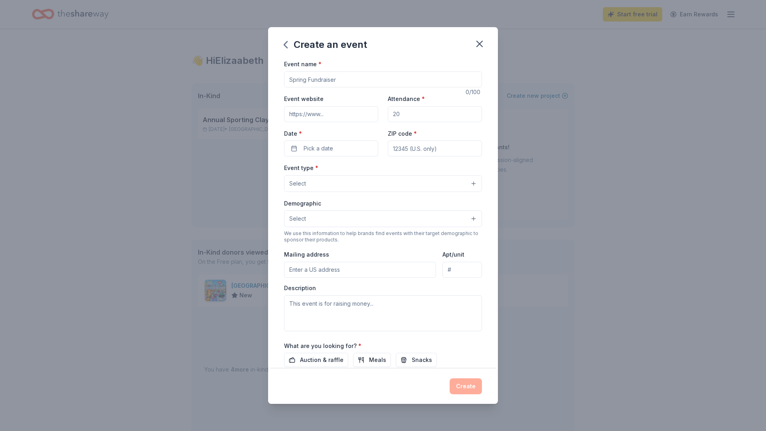
click at [474, 181] on button "Select" at bounding box center [383, 183] width 198 height 17
click at [480, 44] on div "Create an event Event name * 0 /100 Event website Attendance * Date * Pick a da…" at bounding box center [383, 215] width 230 height 376
click at [480, 44] on icon "button" at bounding box center [480, 44] width 6 height 6
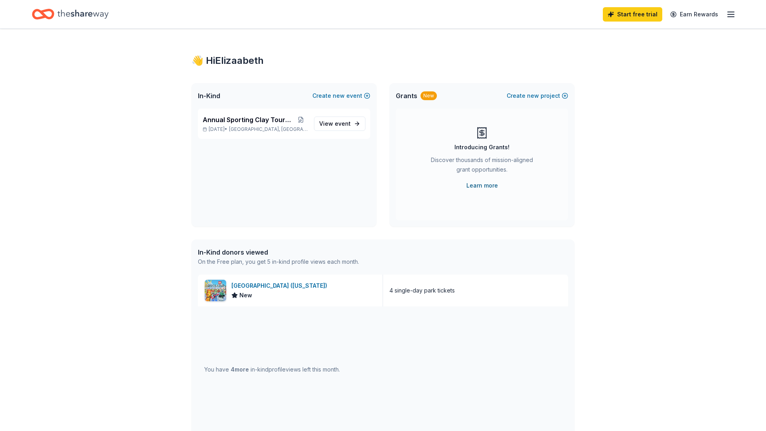
click at [483, 186] on link "Learn more" at bounding box center [482, 186] width 32 height 10
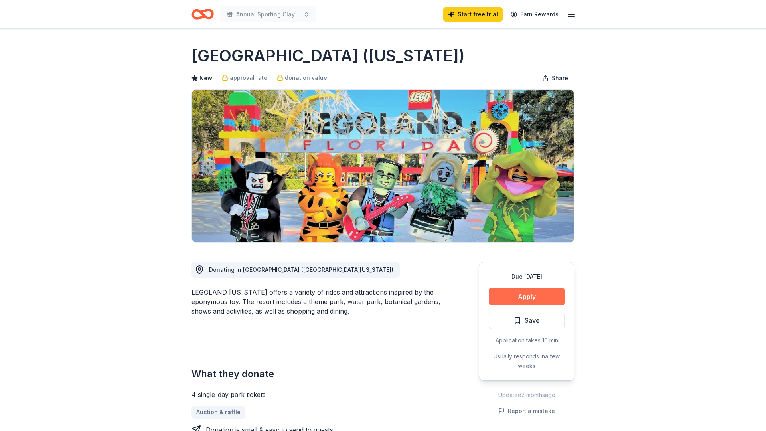
click at [516, 293] on button "Apply" at bounding box center [527, 297] width 76 height 18
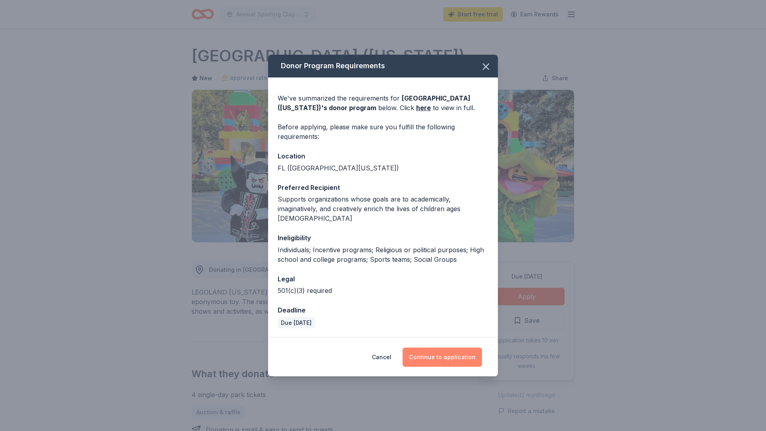
click at [446, 350] on button "Continue to application" at bounding box center [441, 356] width 79 height 19
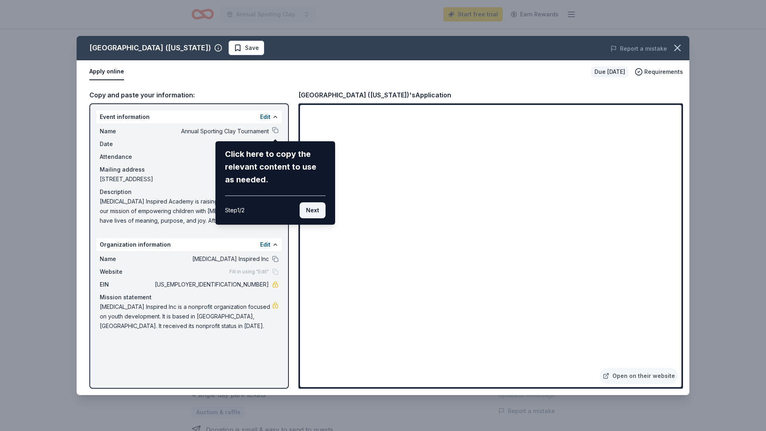
click at [308, 212] on button "Next" at bounding box center [313, 210] width 26 height 16
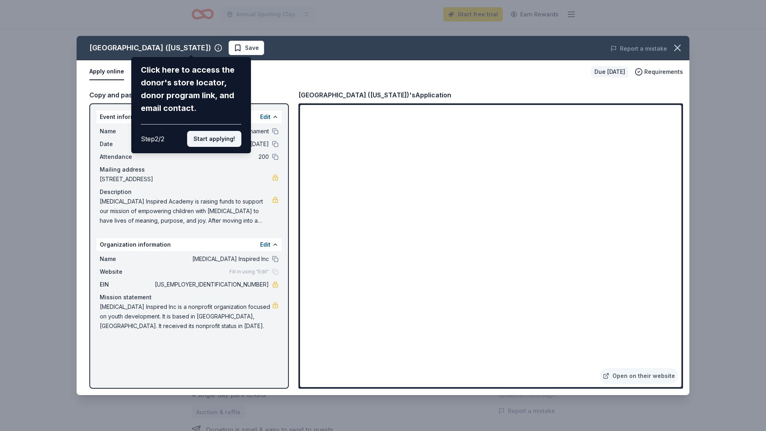
click at [221, 131] on button "Start applying!" at bounding box center [214, 139] width 54 height 16
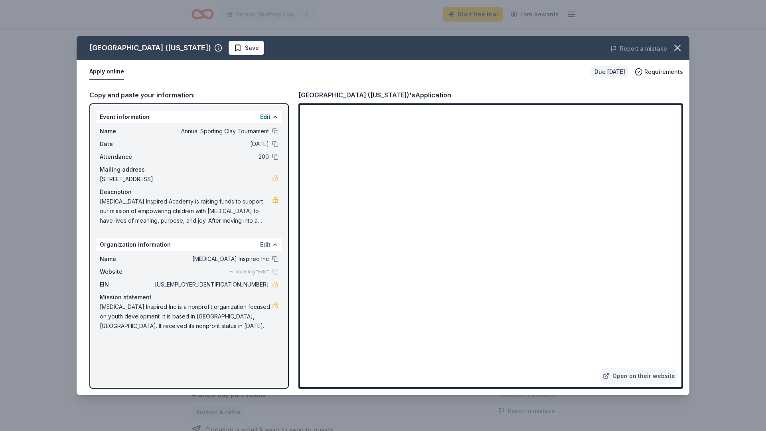
click at [268, 245] on button "Edit" at bounding box center [265, 245] width 10 height 10
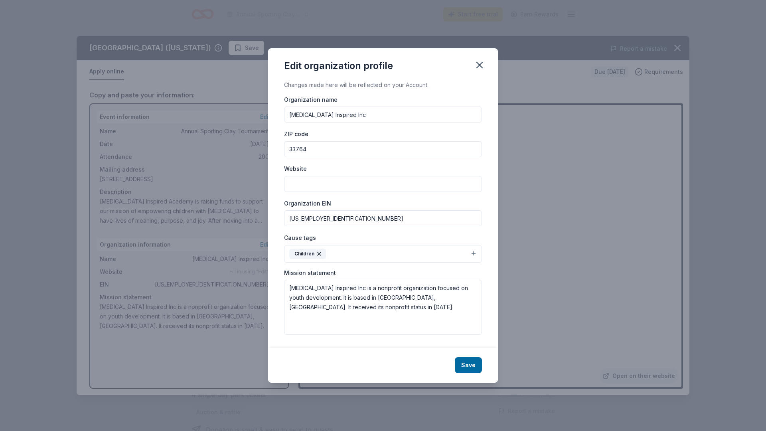
click at [312, 183] on input "Website" at bounding box center [383, 184] width 198 height 16
click at [300, 186] on input "Website" at bounding box center [383, 184] width 198 height 16
paste input "[URL][DOMAIN_NAME]"
type input "[URL][DOMAIN_NAME]"
click at [473, 252] on button "Children" at bounding box center [383, 254] width 198 height 18
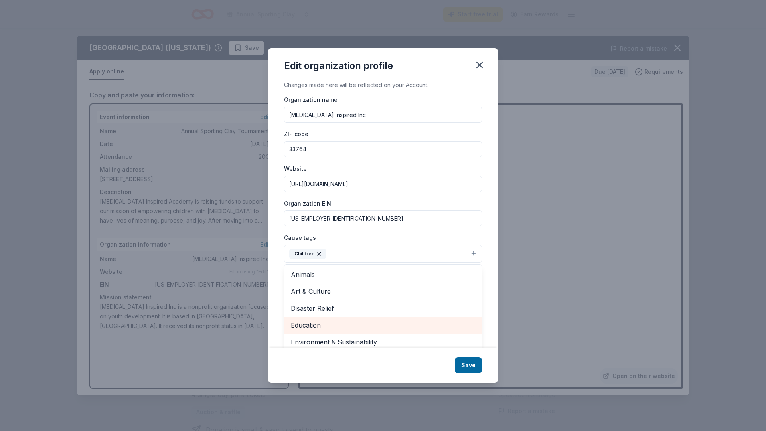
click at [309, 325] on span "Education" at bounding box center [383, 325] width 184 height 10
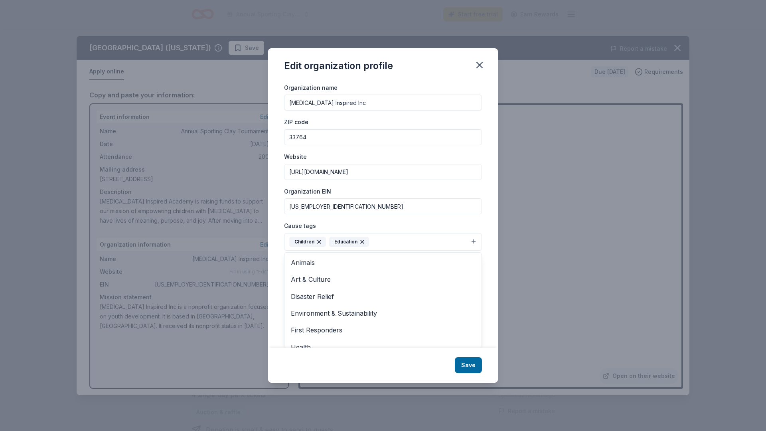
click at [454, 209] on div "Organization name [MEDICAL_DATA] Inspired Inc ZIP code 33764 Website [URL][DOMA…" at bounding box center [383, 203] width 198 height 241
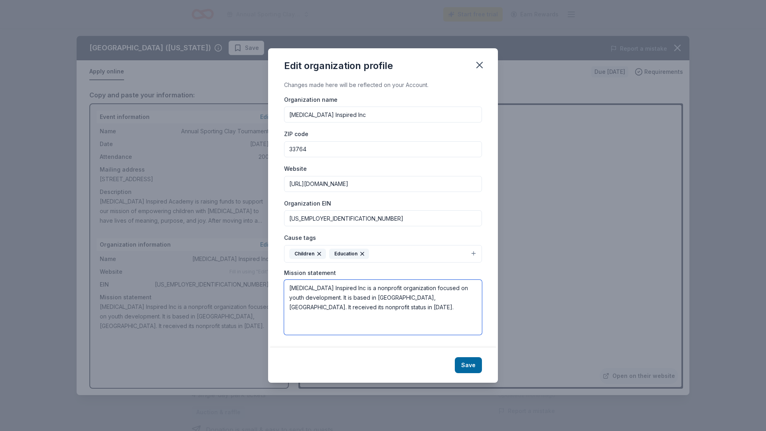
drag, startPoint x: 290, startPoint y: 288, endPoint x: 388, endPoint y: 310, distance: 101.3
click at [388, 311] on textarea "[MEDICAL_DATA] Inspired Inc is a nonprofit organization focused on youth develo…" at bounding box center [383, 307] width 198 height 55
paste textarea "[MEDICAL_DATA] Inspired Academy is an education-based nonprofit that serves stu…"
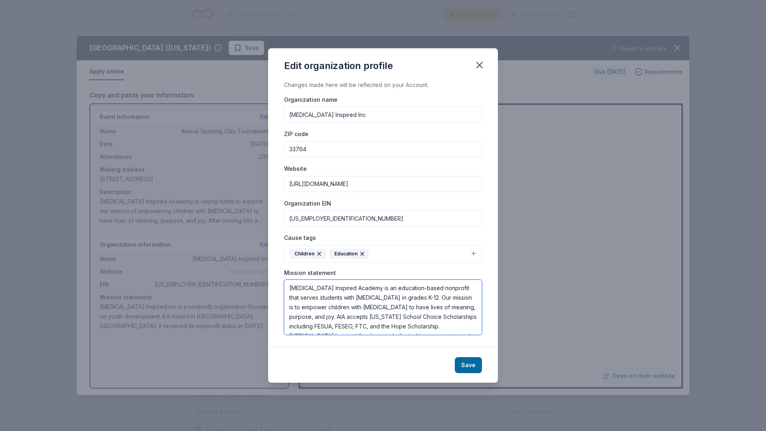
click at [374, 326] on textarea "[MEDICAL_DATA] Inspired Academy is an education-based nonprofit that serves stu…" at bounding box center [383, 307] width 198 height 55
type textarea "[MEDICAL_DATA] Inspired Academy is an education-based nonprofit that serves stu…"
drag, startPoint x: 290, startPoint y: 288, endPoint x: 443, endPoint y: 333, distance: 159.9
click at [444, 333] on textarea "[MEDICAL_DATA] Inspired Academy is an education-based nonprofit that serves stu…" at bounding box center [383, 307] width 198 height 55
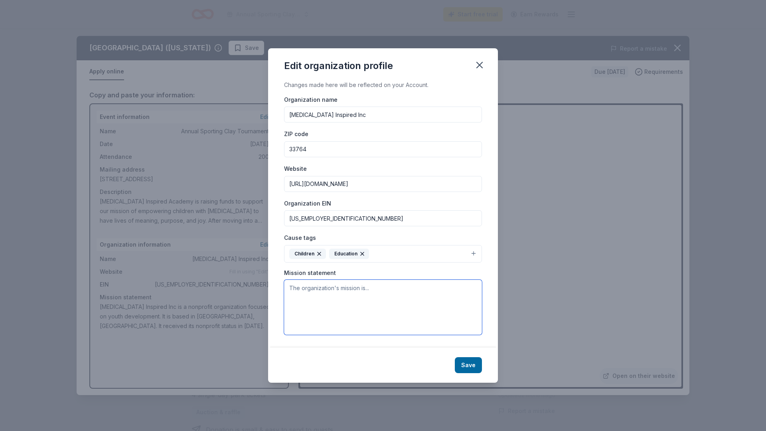
scroll to position [0, 0]
paste textarea "Here’s a polished rewrite of your mission statement for a donation request: ---…"
drag, startPoint x: 291, startPoint y: 307, endPoint x: 397, endPoint y: 310, distance: 106.1
click at [397, 310] on textarea "Here’s a polished rewrite of your mission statement for a donation request: ---…" at bounding box center [383, 307] width 198 height 55
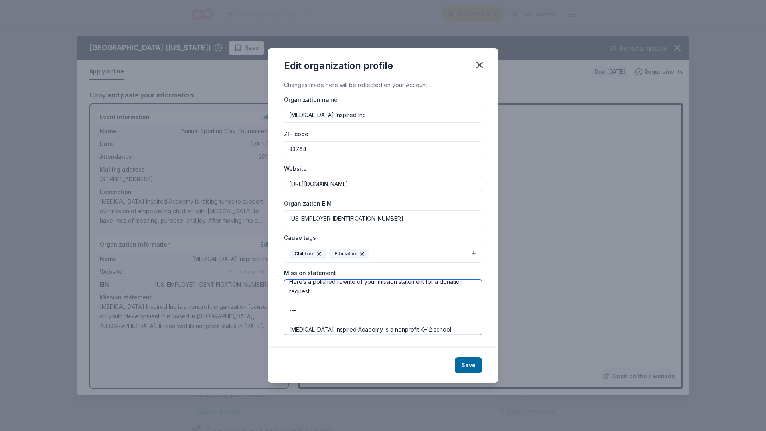
scroll to position [10, 0]
drag, startPoint x: 288, startPoint y: 289, endPoint x: 387, endPoint y: 311, distance: 101.7
click at [387, 312] on textarea "Here’s a polished rewrite of your mission statement for a donation request: ---…" at bounding box center [383, 307] width 198 height 55
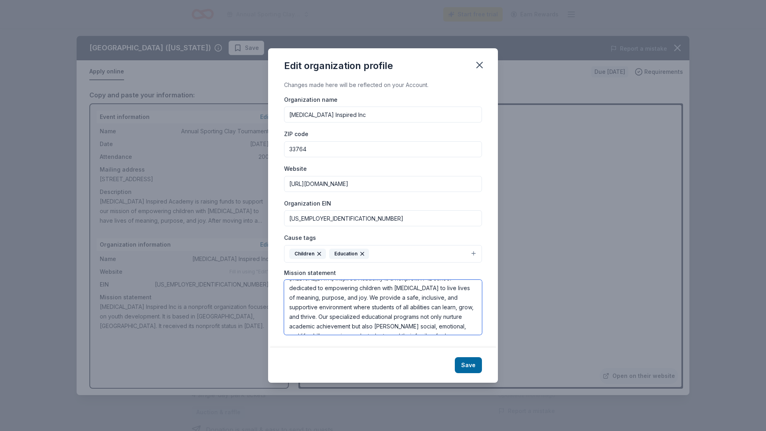
scroll to position [4, 0]
type textarea "[MEDICAL_DATA] Inspired Academy is a nonprofit K–12 school dedicated to empower…"
drag, startPoint x: 288, startPoint y: 289, endPoint x: 474, endPoint y: 336, distance: 191.8
click at [474, 336] on div "Changes made here will be reflected on your Account. Organization name [MEDICAL…" at bounding box center [383, 214] width 230 height 268
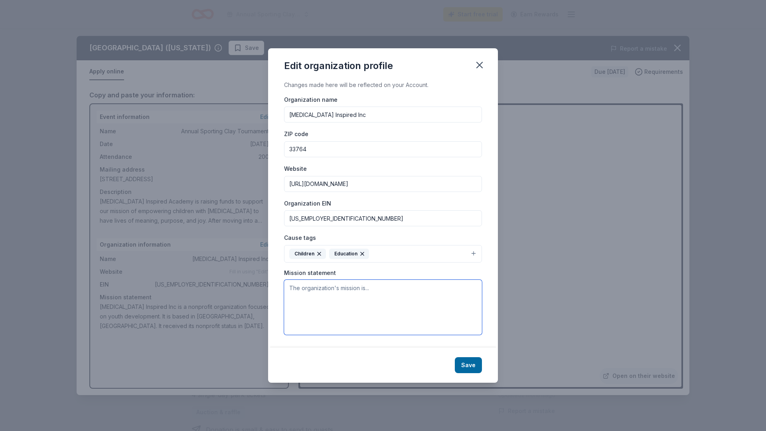
paste textarea "Here’s a short, high-impact version: **[MEDICAL_DATA] Inspired Academy empowers…"
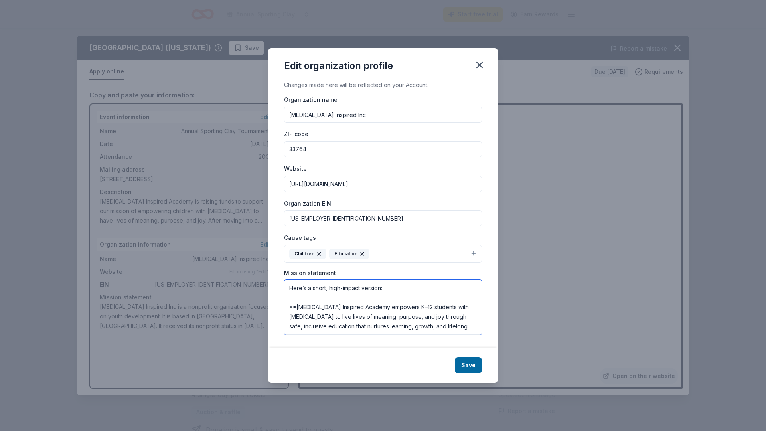
scroll to position [38, 0]
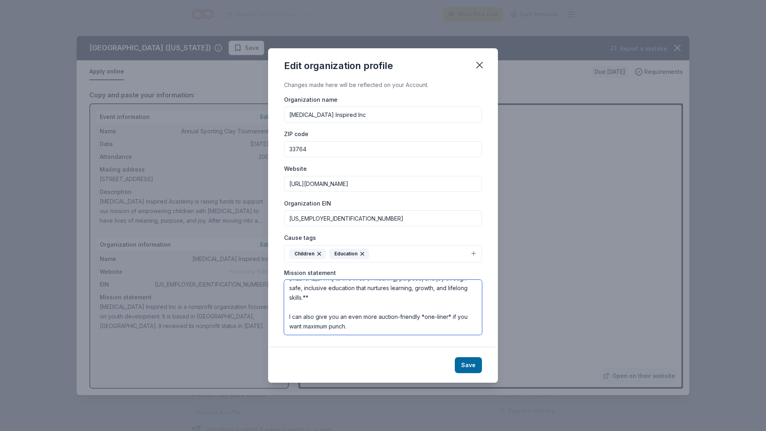
drag, startPoint x: 290, startPoint y: 306, endPoint x: 406, endPoint y: 332, distance: 118.9
click at [406, 332] on textarea "Here’s a short, high-impact version: **[MEDICAL_DATA] Inspired Academy empowers…" at bounding box center [383, 307] width 198 height 55
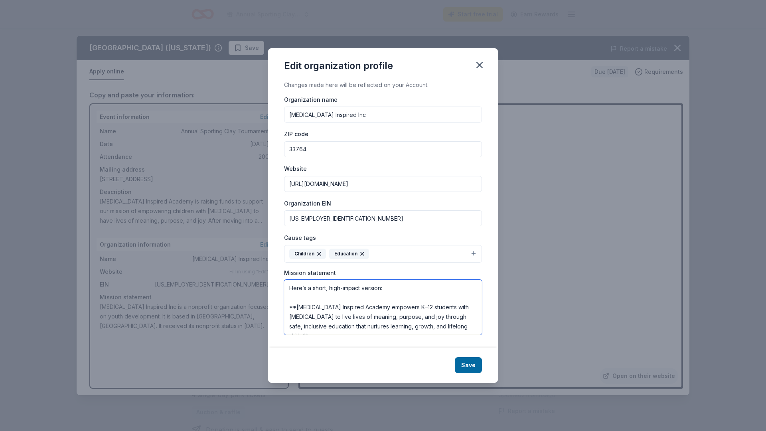
scroll to position [0, 0]
drag, startPoint x: 402, startPoint y: 290, endPoint x: 286, endPoint y: 288, distance: 115.7
click at [286, 288] on textarea "Here’s a short, high-impact version: **[MEDICAL_DATA] Inspired Academy empowers…" at bounding box center [383, 307] width 198 height 55
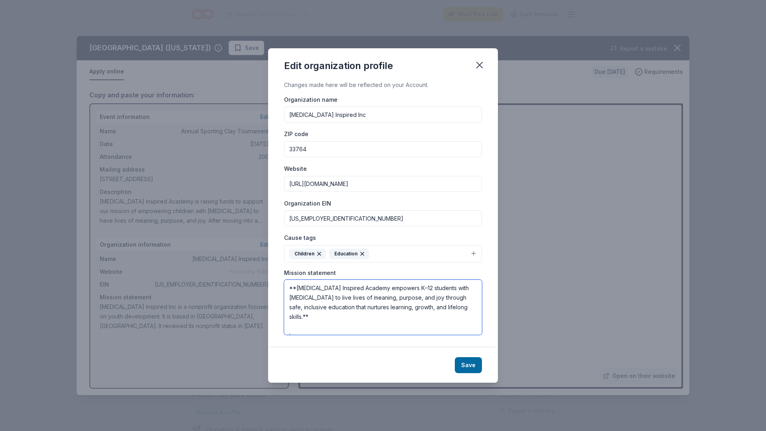
click at [296, 309] on textarea "**[MEDICAL_DATA] Inspired Academy empowers K–12 students with [MEDICAL_DATA] to…" at bounding box center [383, 307] width 198 height 55
click at [426, 306] on textarea "[MEDICAL_DATA] Inspired Academy empowers K–12 students with [MEDICAL_DATA] to l…" at bounding box center [383, 307] width 198 height 55
click at [473, 289] on textarea "[MEDICAL_DATA] Inspired Academy empowers K–12 students with [MEDICAL_DATA] to l…" at bounding box center [383, 307] width 198 height 55
type textarea "[MEDICAL_DATA] Inspired Academy empowers K–12 students with [MEDICAL_DATA] to h…"
click at [469, 369] on button "Save" at bounding box center [468, 365] width 27 height 16
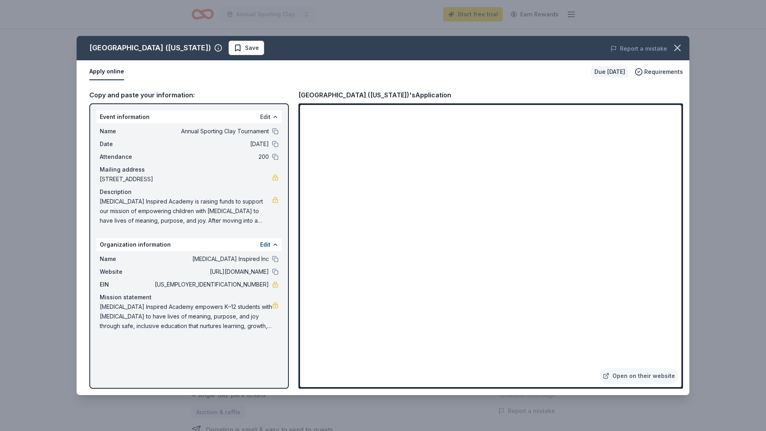
click at [269, 117] on button "Edit" at bounding box center [265, 117] width 10 height 10
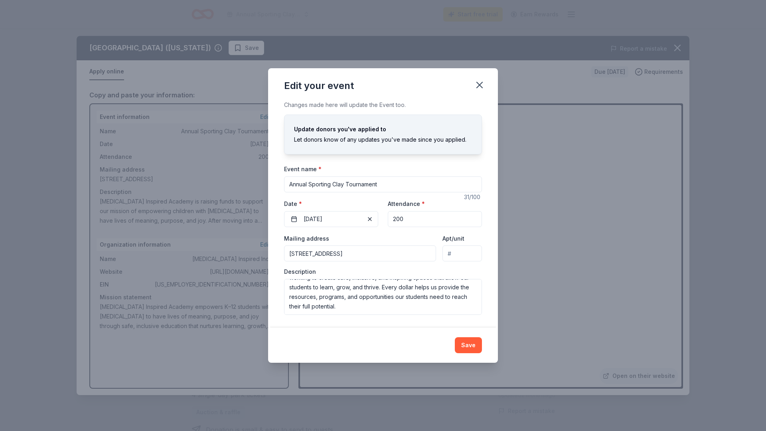
scroll to position [57, 0]
click at [482, 85] on icon "button" at bounding box center [479, 84] width 11 height 11
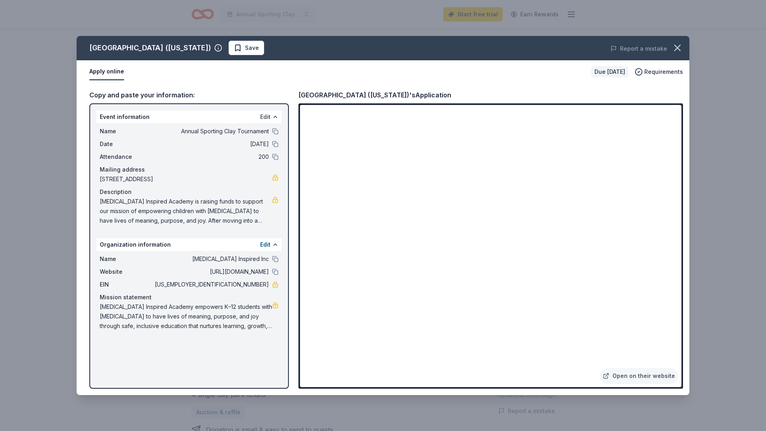
click at [266, 117] on button "Edit" at bounding box center [265, 117] width 10 height 10
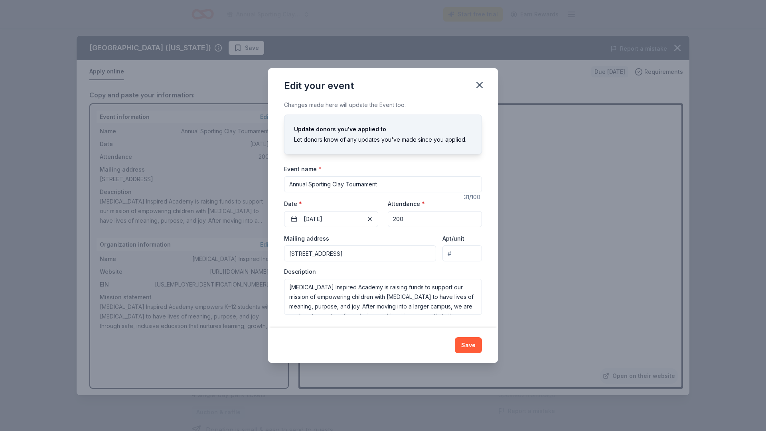
scroll to position [0, 0]
click at [480, 85] on icon "button" at bounding box center [480, 85] width 6 height 6
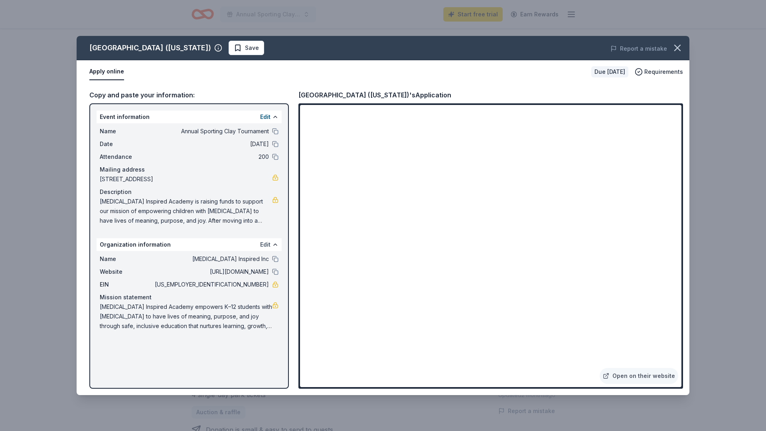
click at [265, 245] on button "Edit" at bounding box center [265, 245] width 10 height 10
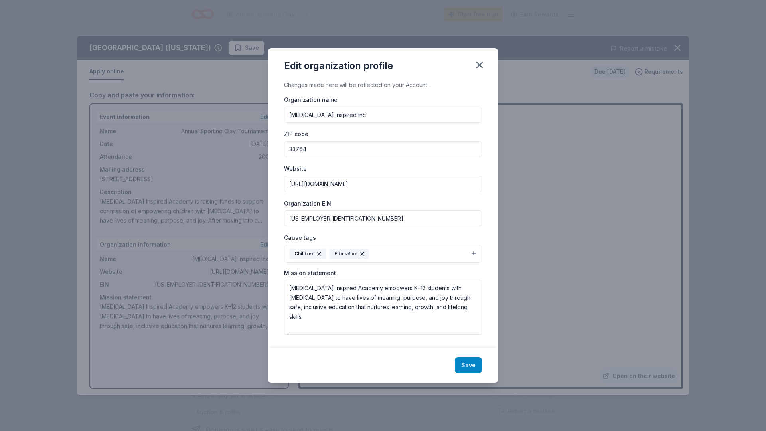
click at [470, 365] on button "Save" at bounding box center [468, 365] width 27 height 16
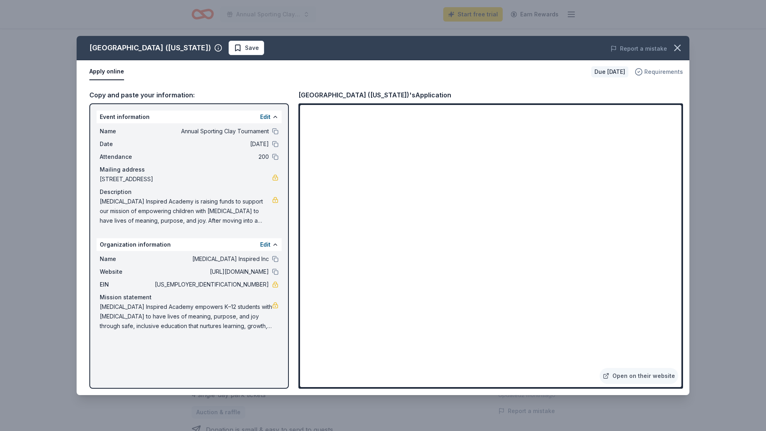
click at [656, 74] on span "Requirements" at bounding box center [663, 72] width 39 height 10
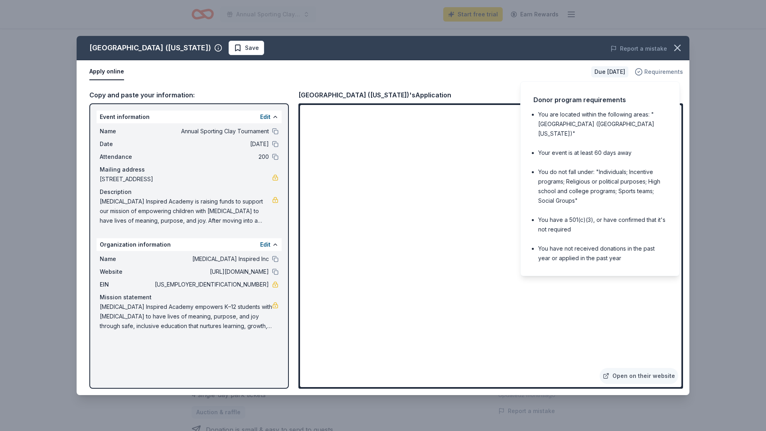
click at [656, 74] on span "Requirements" at bounding box center [663, 72] width 39 height 10
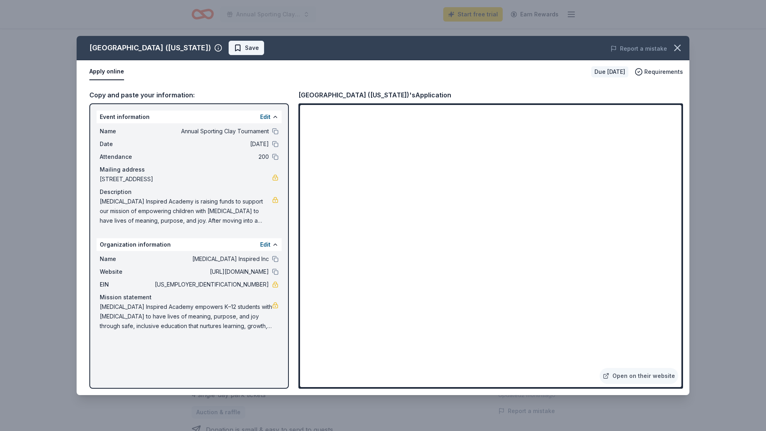
click at [245, 50] on span "Save" at bounding box center [252, 48] width 14 height 10
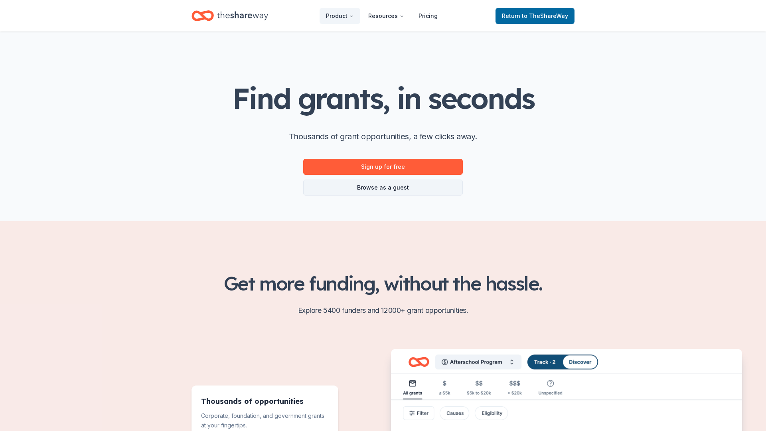
click at [383, 188] on link "Browse as a guest" at bounding box center [383, 187] width 160 height 16
